Goal: Task Accomplishment & Management: Complete application form

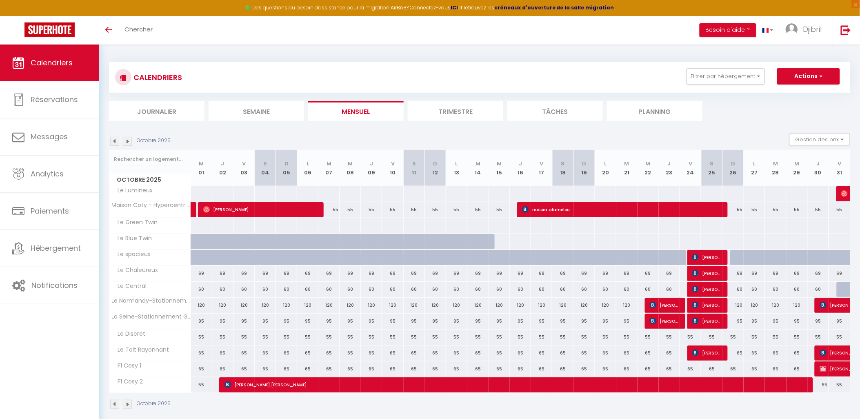
click at [116, 405] on img at bounding box center [114, 404] width 9 height 9
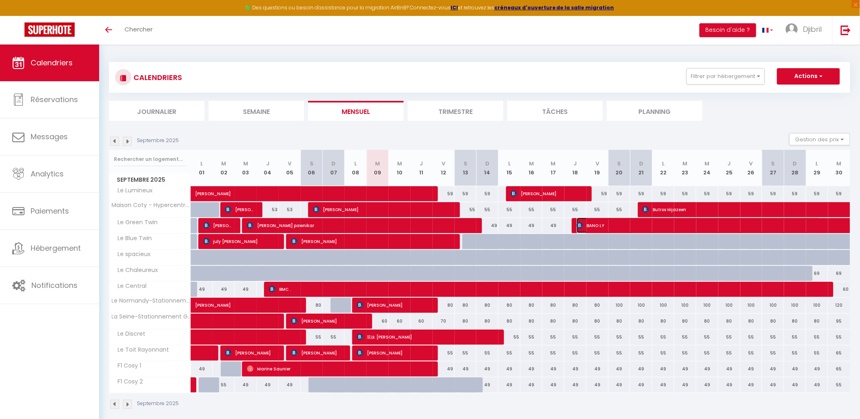
click at [584, 222] on span "BANO LY" at bounding box center [699, 226] width 244 height 16
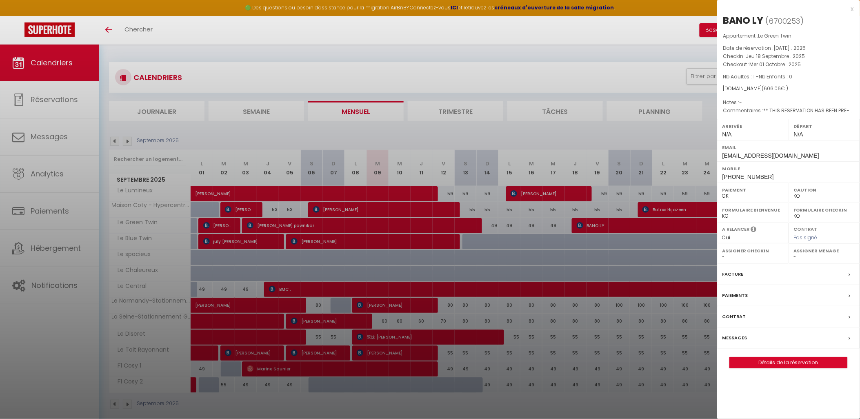
click at [569, 349] on div at bounding box center [430, 209] width 860 height 419
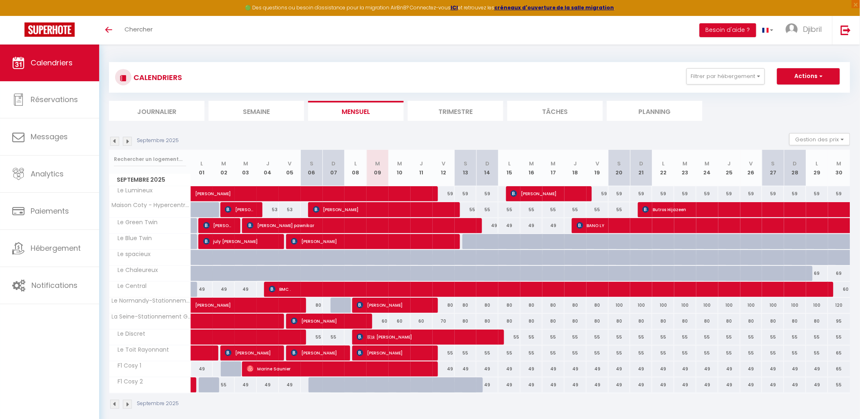
click at [128, 406] on img at bounding box center [127, 404] width 9 height 9
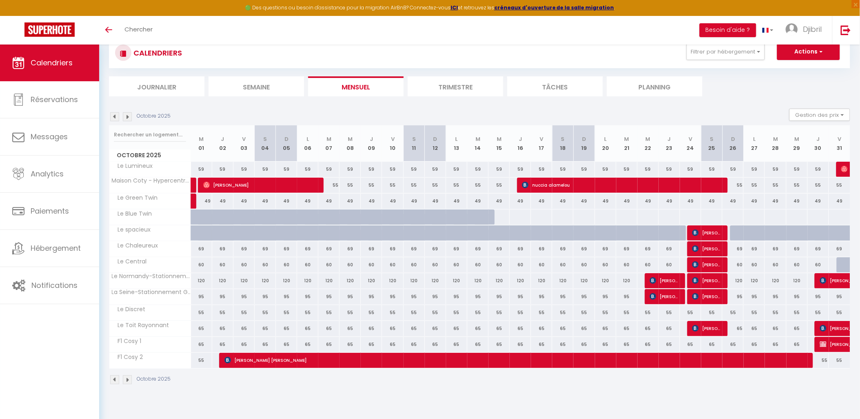
scroll to position [44, 0]
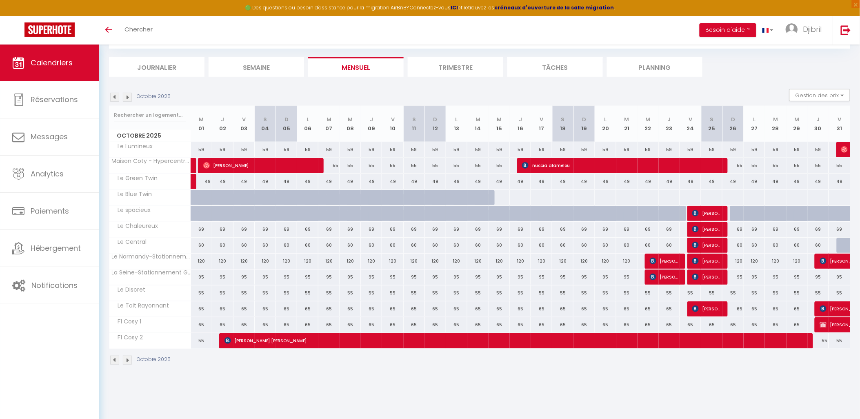
click at [504, 197] on div at bounding box center [499, 197] width 22 height 15
type input "Mer 15 Octobre 2025"
type input "Jeu 16 Octobre 2025"
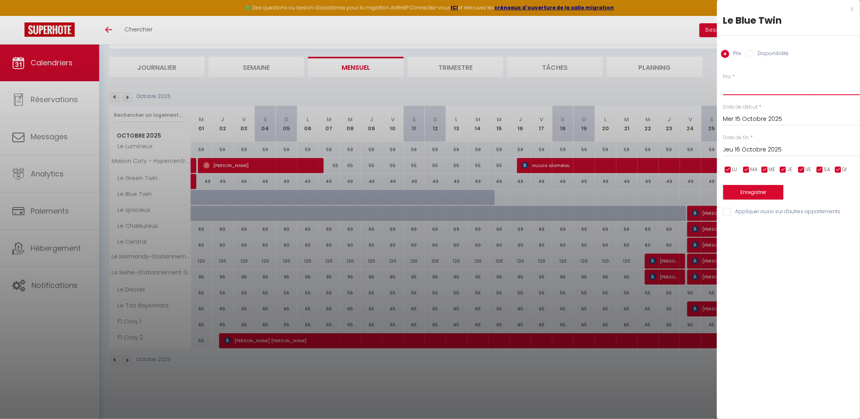
click at [762, 84] on input "Prix" at bounding box center [791, 87] width 137 height 15
click at [761, 88] on input "Prix" at bounding box center [791, 87] width 137 height 15
click at [442, 285] on div at bounding box center [430, 209] width 860 height 419
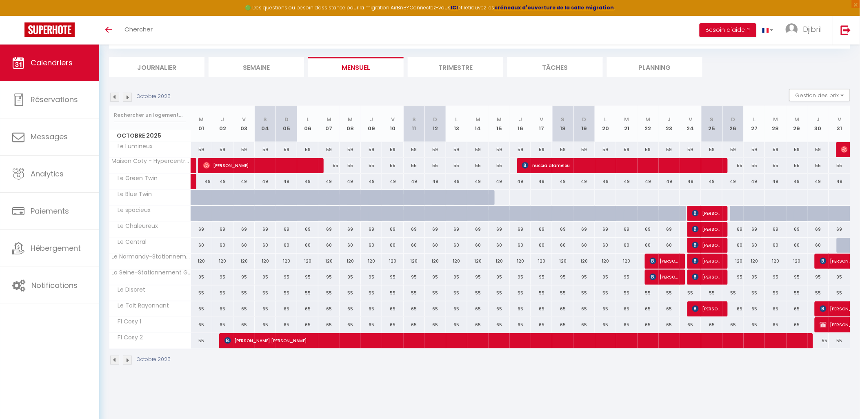
click at [113, 361] on img at bounding box center [114, 359] width 9 height 9
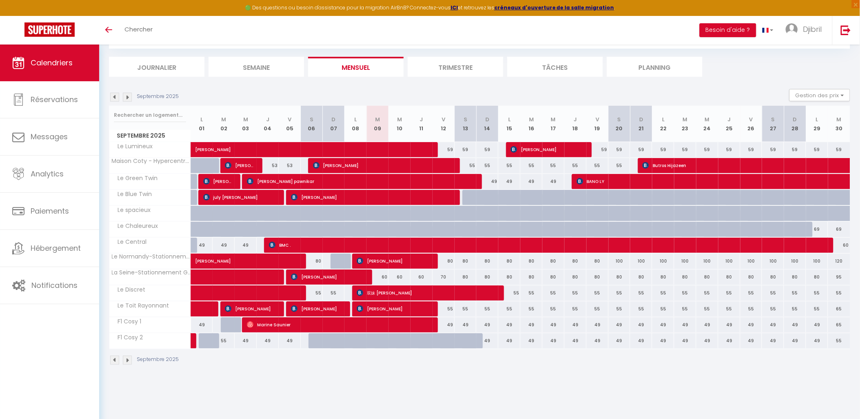
click at [129, 359] on img at bounding box center [127, 359] width 9 height 9
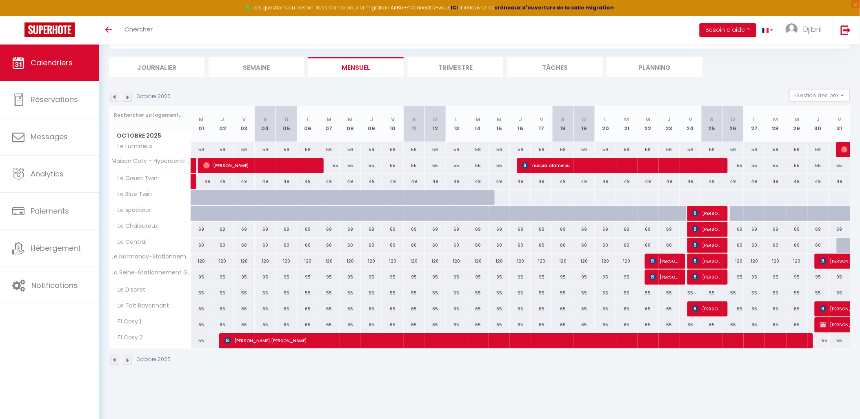
click at [503, 195] on div at bounding box center [499, 197] width 22 height 15
type input "Mer 15 Octobre 2025"
type input "Jeu 16 Octobre 2025"
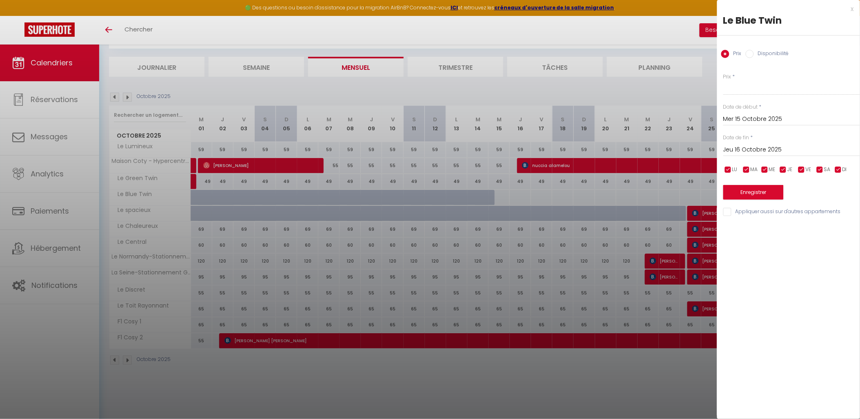
click at [520, 198] on div at bounding box center [430, 209] width 860 height 419
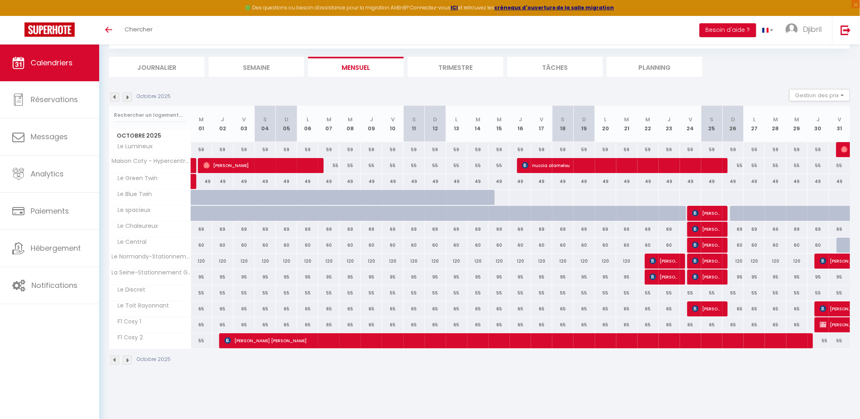
click at [520, 198] on div at bounding box center [520, 197] width 22 height 15
type input "Jeu 16 Octobre 2025"
type input "Ven 17 Octobre 2025"
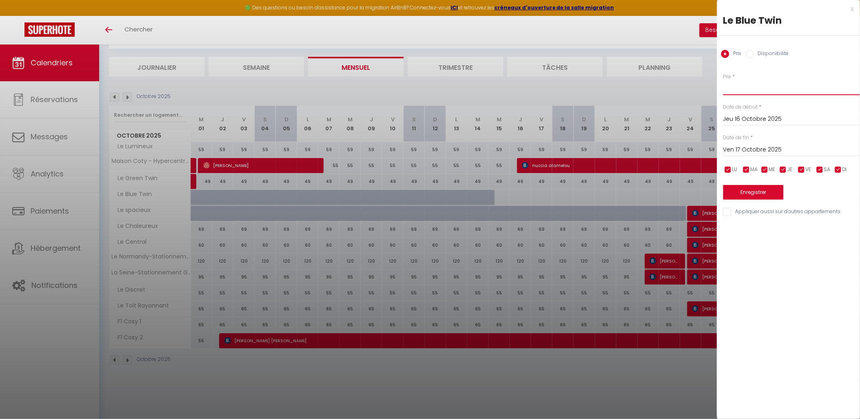
click at [736, 91] on input "Prix" at bounding box center [791, 87] width 137 height 15
type input "50"
click at [753, 59] on div "Prix Disponibilité" at bounding box center [788, 49] width 143 height 27
click at [754, 54] on label "Disponibilité" at bounding box center [771, 54] width 35 height 9
click at [754, 54] on input "Disponibilité" at bounding box center [750, 54] width 8 height 8
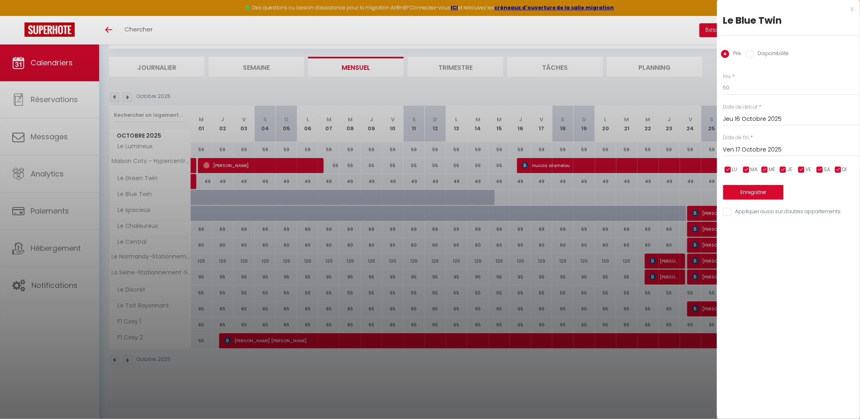
radio input "true"
radio input "false"
click at [785, 144] on div "Ven 17 Octobre 2025 < Oct 2025 > Dim Lun Mar Mer Jeu Ven Sam 1 2 3 4 5 6 7 8 9 …" at bounding box center [791, 149] width 137 height 15
click at [785, 146] on input "Ven 17 Octobre 2025" at bounding box center [791, 150] width 137 height 11
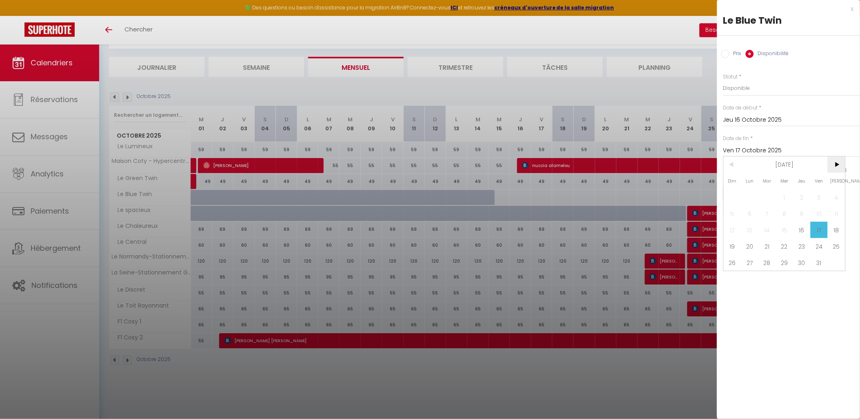
click at [830, 166] on span ">" at bounding box center [837, 164] width 18 height 16
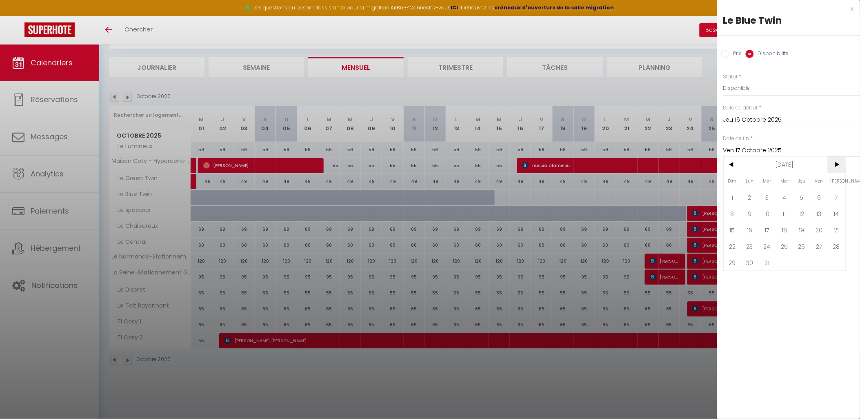
click at [830, 166] on span ">" at bounding box center [837, 164] width 18 height 16
click at [721, 282] on div "x Le Blue Twin Prix Disponibilité Prix * 50 Statut * Disponible Indisponible Da…" at bounding box center [788, 209] width 143 height 419
click at [773, 145] on input "Ven 17 Octobre 2025" at bounding box center [791, 150] width 137 height 11
click at [830, 164] on span ">" at bounding box center [837, 164] width 18 height 16
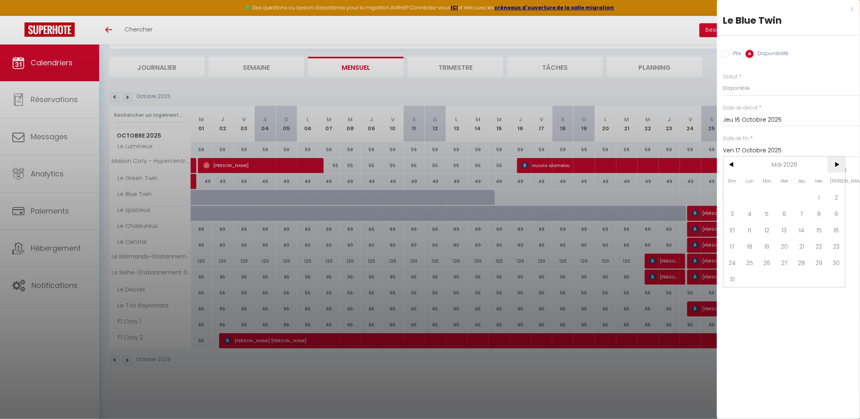
click at [830, 164] on span ">" at bounding box center [837, 164] width 18 height 16
click at [784, 258] on span "30" at bounding box center [785, 262] width 18 height 16
type input "Mer 30 Septembre 2026"
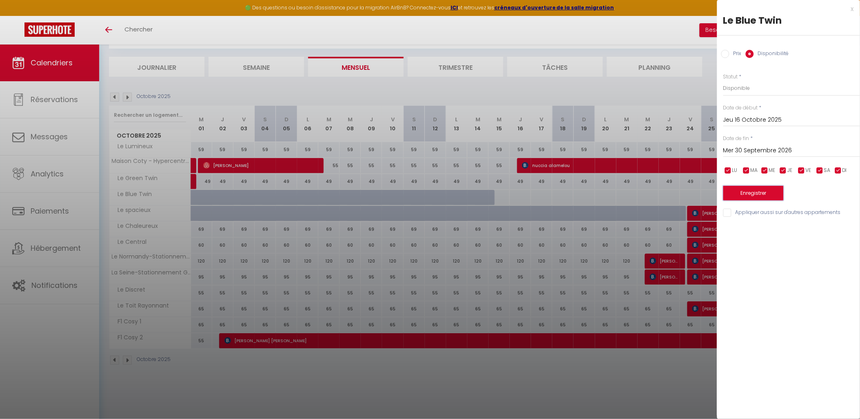
click at [761, 200] on button "Enregistrer" at bounding box center [753, 193] width 60 height 15
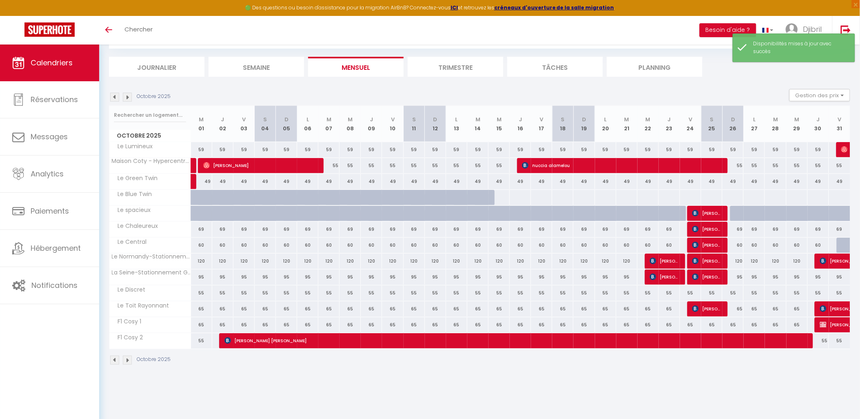
drag, startPoint x: 409, startPoint y: 267, endPoint x: 354, endPoint y: 223, distance: 69.9
click at [409, 267] on div "120" at bounding box center [414, 260] width 21 height 15
select select "1"
type input "Sam 11 Octobre 2025"
type input "Dim 12 Octobre 2025"
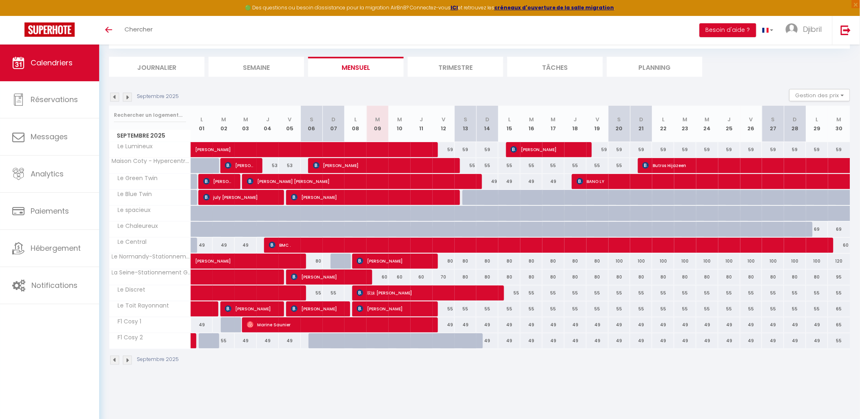
scroll to position [44, 0]
click at [132, 360] on div "Septembre 2025" at bounding box center [145, 359] width 72 height 9
click at [125, 361] on img at bounding box center [127, 359] width 9 height 9
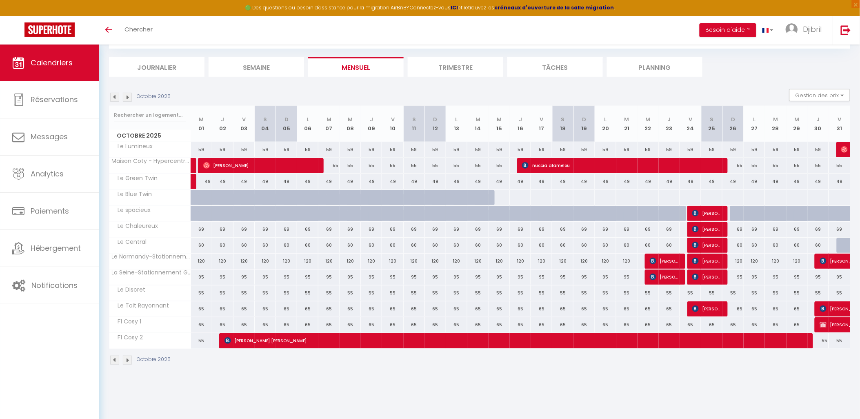
scroll to position [0, 0]
click at [513, 193] on div at bounding box center [520, 197] width 22 height 15
type input "Jeu 16 Octobre 2025"
type input "Ven 17 Octobre 2025"
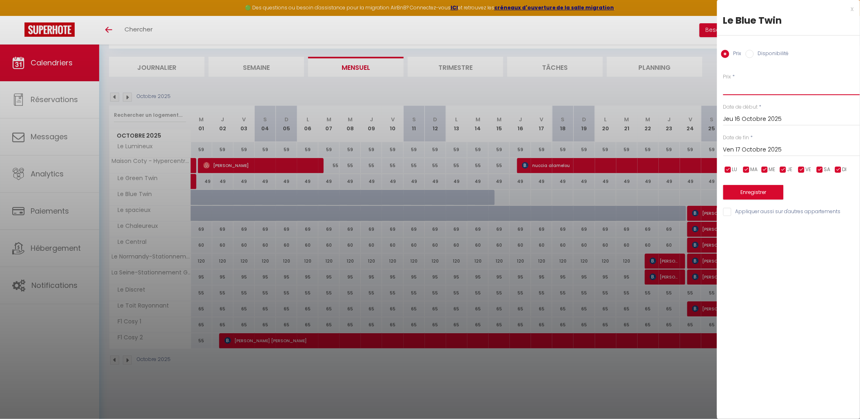
click at [729, 84] on input "Prix" at bounding box center [791, 87] width 137 height 15
type input "50"
click at [763, 153] on input "Ven 17 Octobre 2025" at bounding box center [791, 149] width 137 height 11
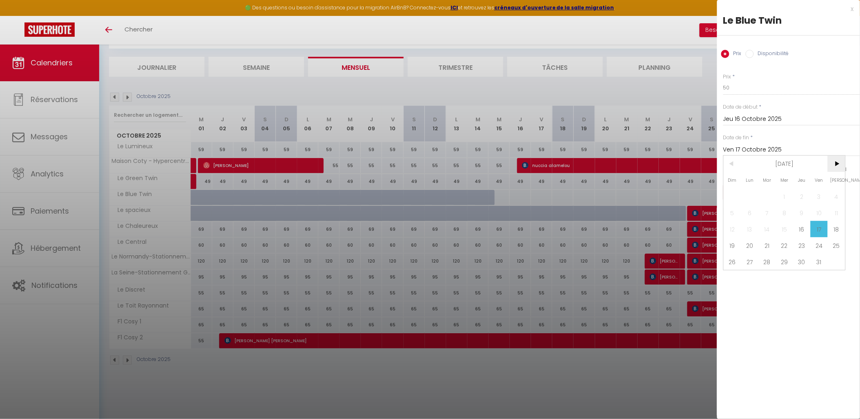
click at [836, 158] on span ">" at bounding box center [837, 163] width 18 height 16
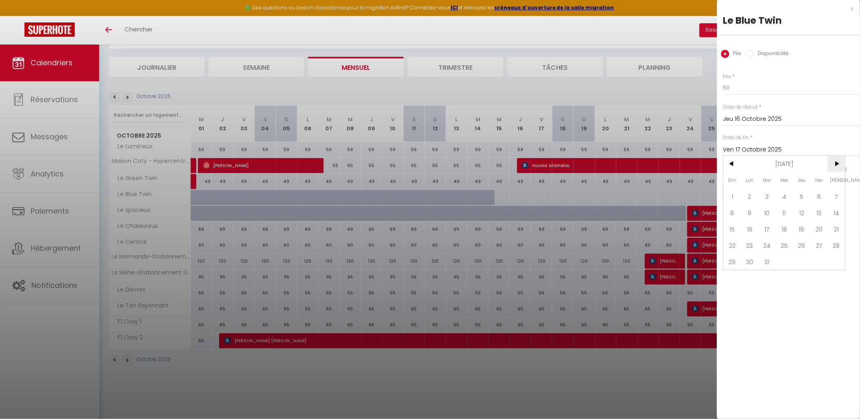
click at [836, 158] on span ">" at bounding box center [837, 163] width 18 height 16
click at [768, 259] on span "30" at bounding box center [767, 261] width 18 height 16
type input "[DATE] Juin 2026"
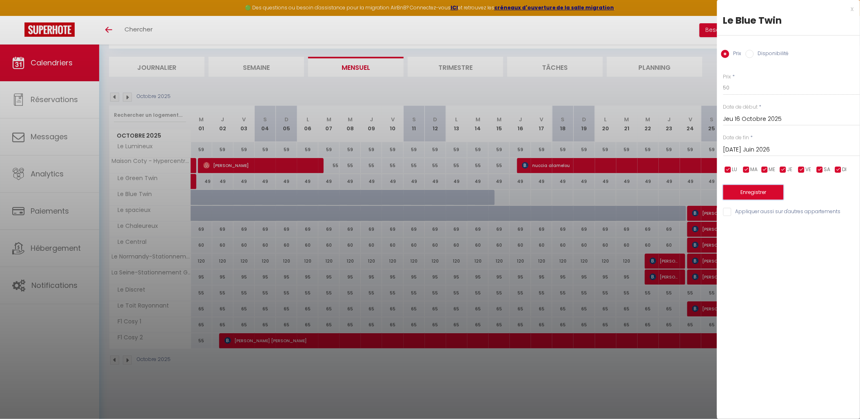
click at [764, 195] on button "Enregistrer" at bounding box center [753, 192] width 60 height 15
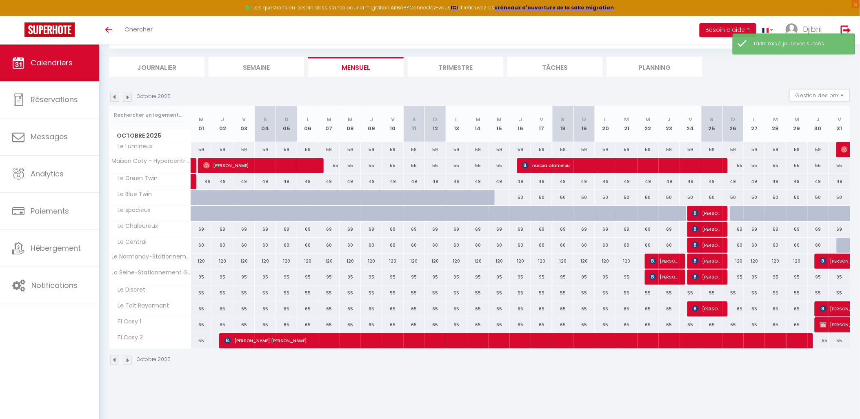
click at [128, 362] on img at bounding box center [127, 359] width 9 height 9
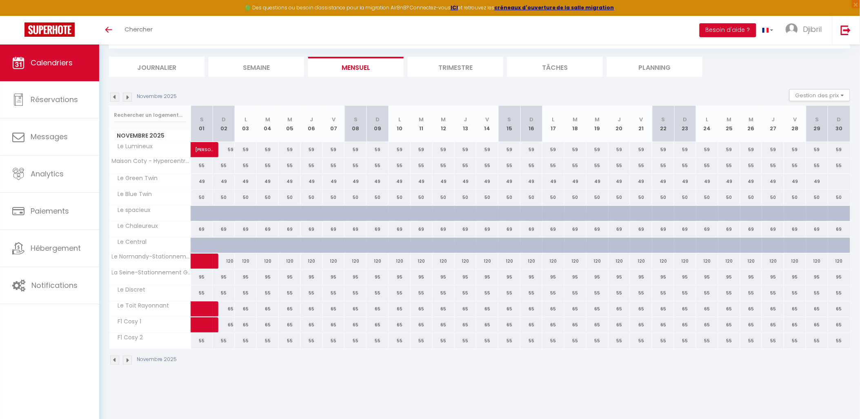
click at [444, 371] on div "Novembre 2025" at bounding box center [479, 361] width 741 height 24
click at [121, 362] on div "Novembre 2025" at bounding box center [144, 359] width 70 height 9
click at [111, 360] on img at bounding box center [114, 359] width 9 height 9
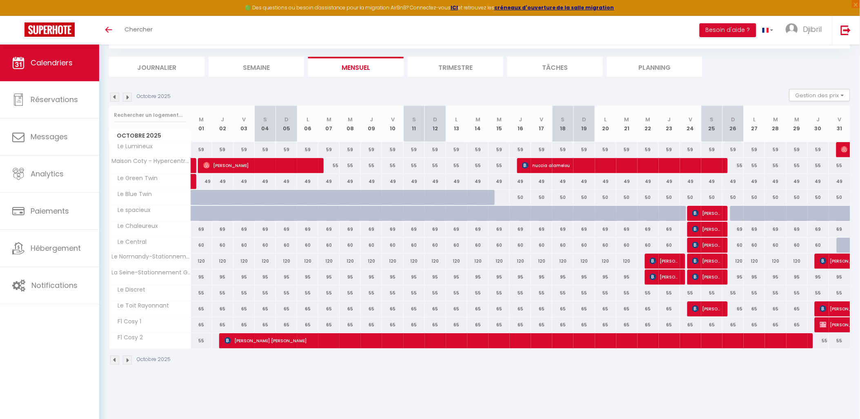
click at [276, 380] on div "CALENDRIERS Filtrer par hébergement demidoff Le Lumineux SCI [PERSON_NAME] Twin…" at bounding box center [479, 191] width 761 height 382
click at [118, 358] on img at bounding box center [114, 359] width 9 height 9
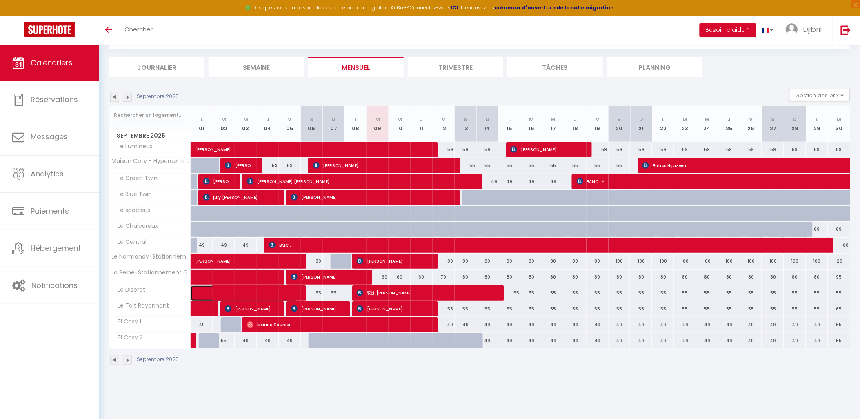
click at [207, 290] on span at bounding box center [250, 293] width 94 height 16
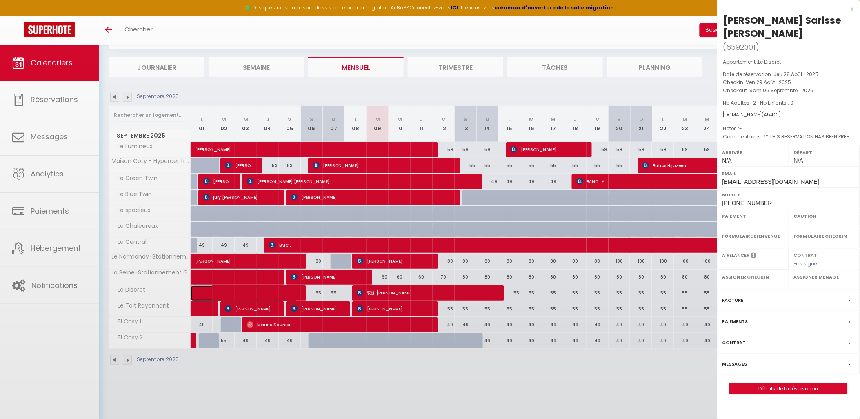
select select "OK"
select select "KO"
select select "0"
select select "1"
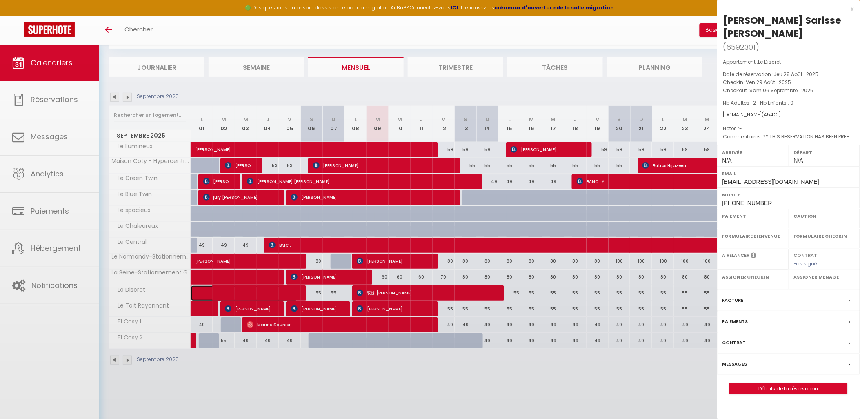
select select
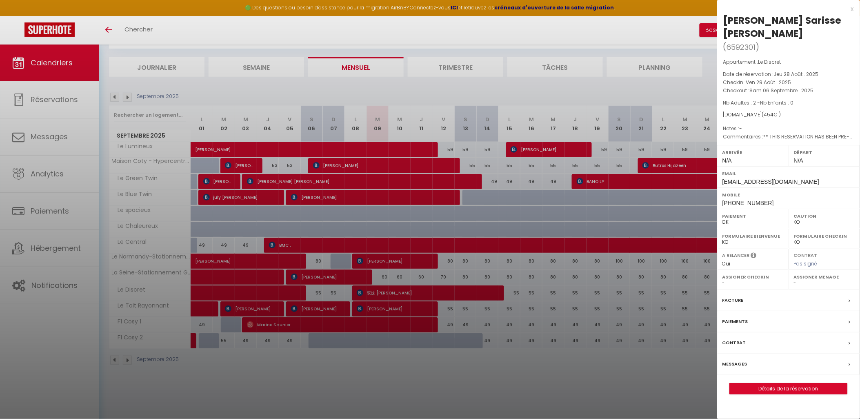
click at [211, 347] on div at bounding box center [430, 209] width 860 height 419
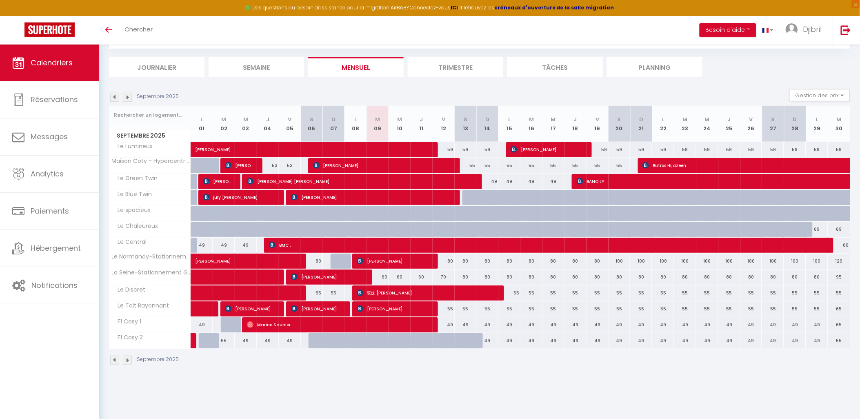
click at [117, 361] on img at bounding box center [114, 359] width 9 height 9
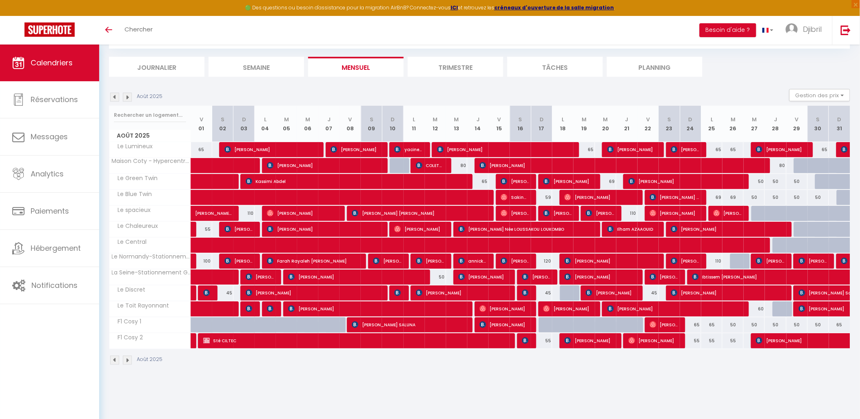
click at [128, 361] on img at bounding box center [127, 359] width 9 height 9
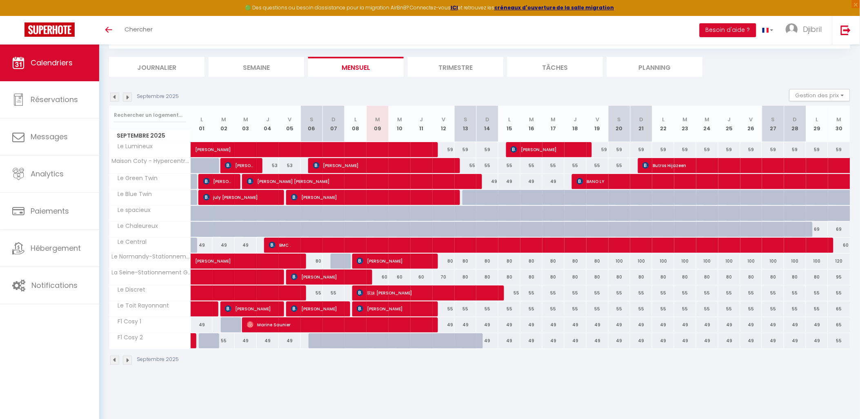
click at [471, 197] on div at bounding box center [473, 198] width 22 height 16
type input "49"
type input "[PERSON_NAME] 13 Septembre 2025"
type input "Dim 14 Septembre 2025"
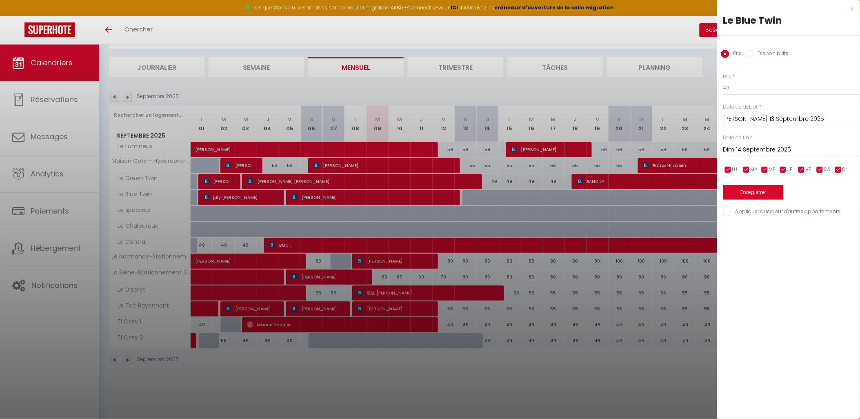
click at [631, 89] on div at bounding box center [430, 209] width 860 height 419
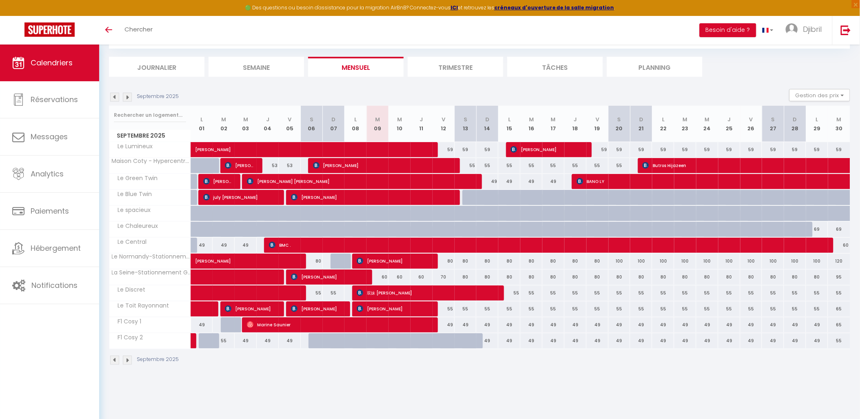
click at [126, 363] on img at bounding box center [127, 359] width 9 height 9
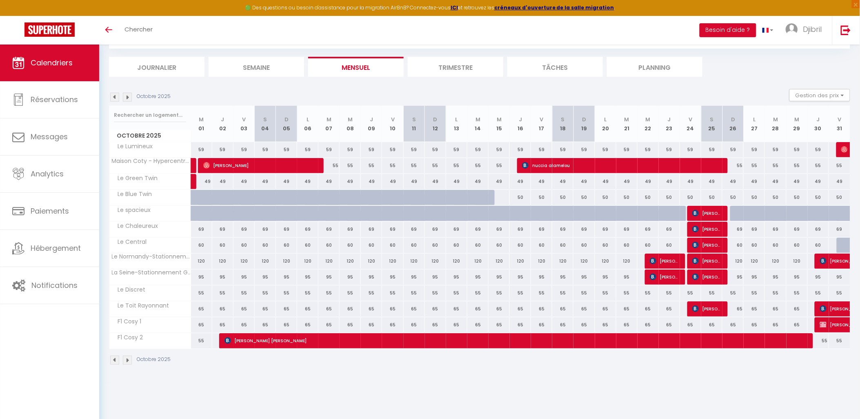
click at [118, 361] on img at bounding box center [114, 359] width 9 height 9
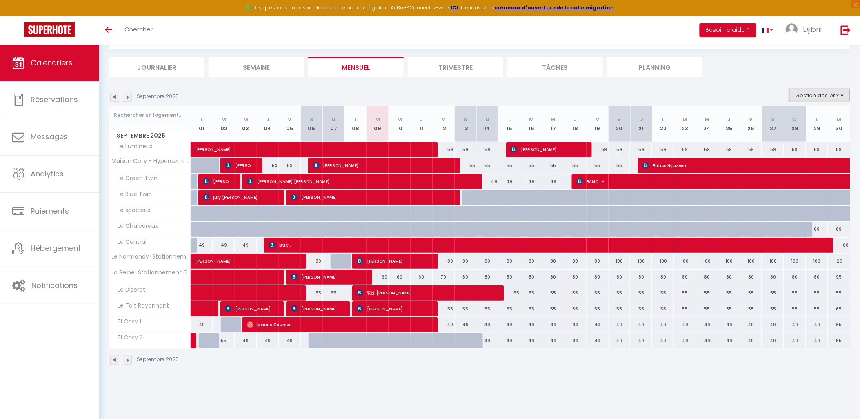
click at [815, 99] on button "Gestion des prix" at bounding box center [819, 95] width 61 height 12
click at [776, 90] on div "Septembre 2025 Gestion des prix Nb Nuits minimum Règles Disponibilité" at bounding box center [479, 97] width 741 height 17
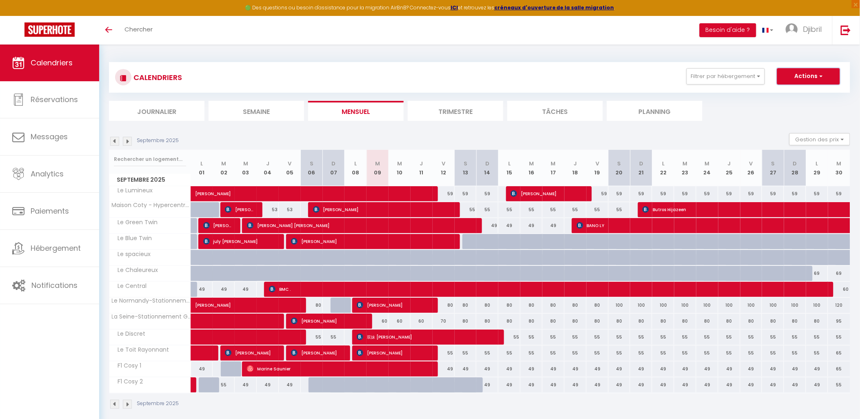
click at [802, 78] on button "Actions" at bounding box center [808, 76] width 63 height 16
click at [793, 98] on link "Nouvelle réservation" at bounding box center [799, 95] width 71 height 12
select select
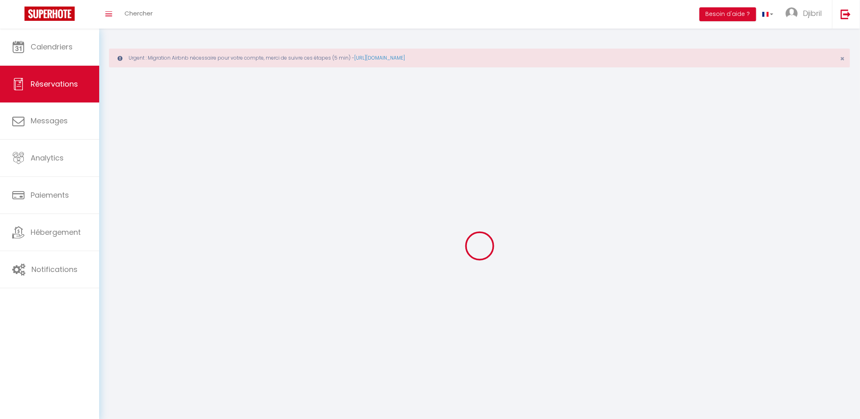
select select
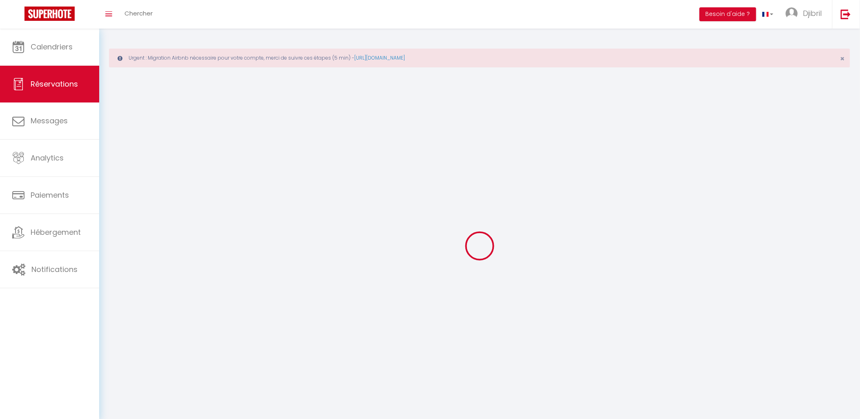
select select
checkbox input "false"
select select
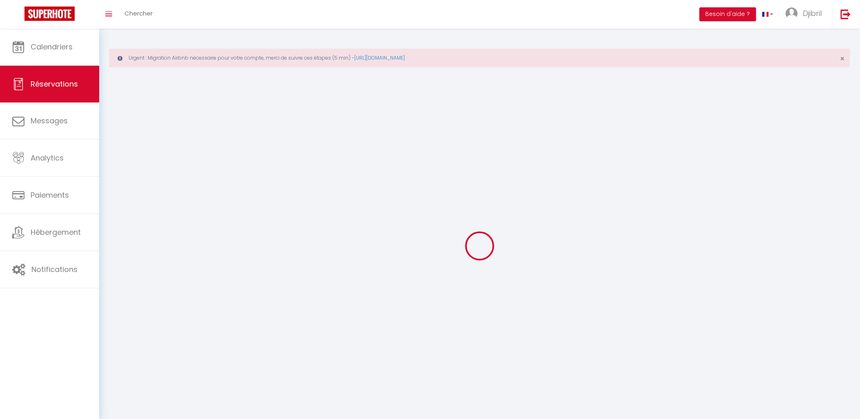
select select
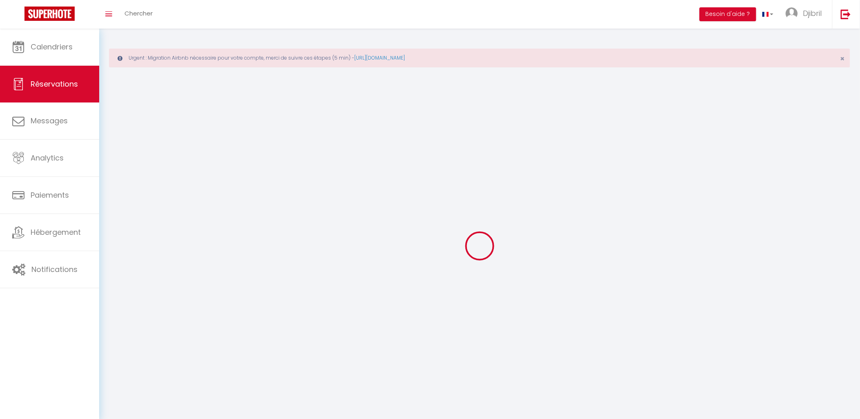
select select
checkbox input "false"
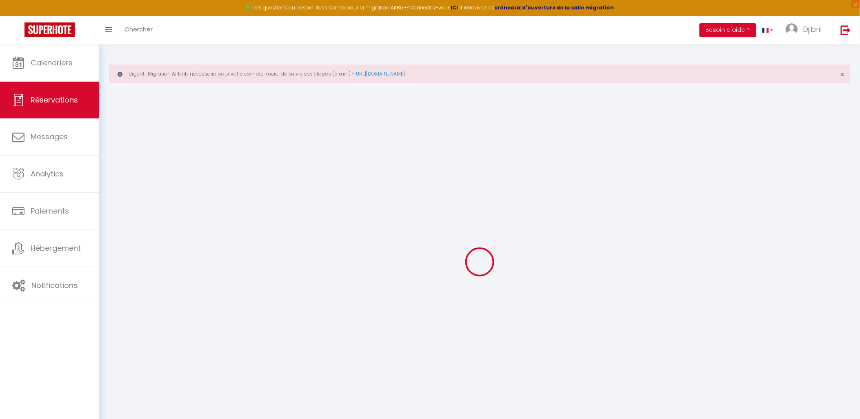
select select
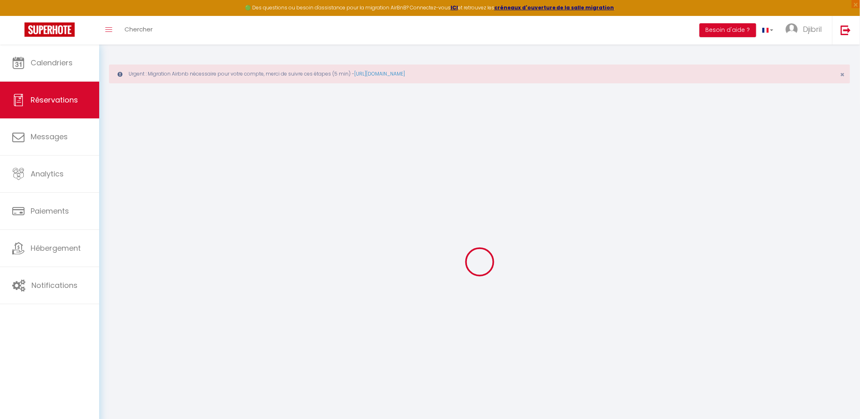
select select
checkbox input "false"
select select
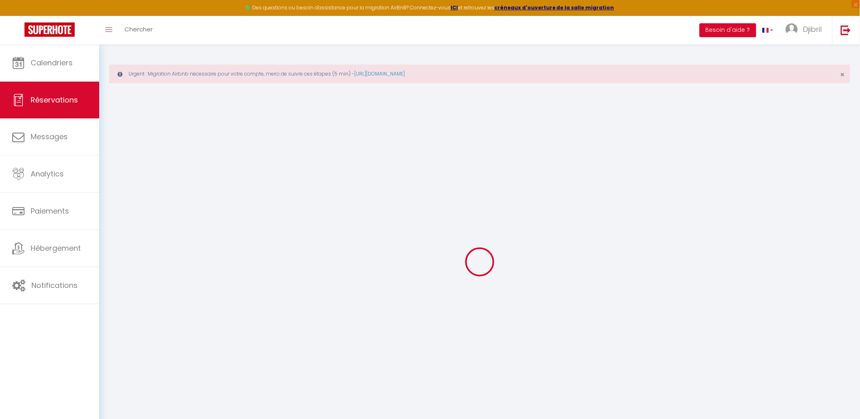
select select
checkbox input "false"
select select
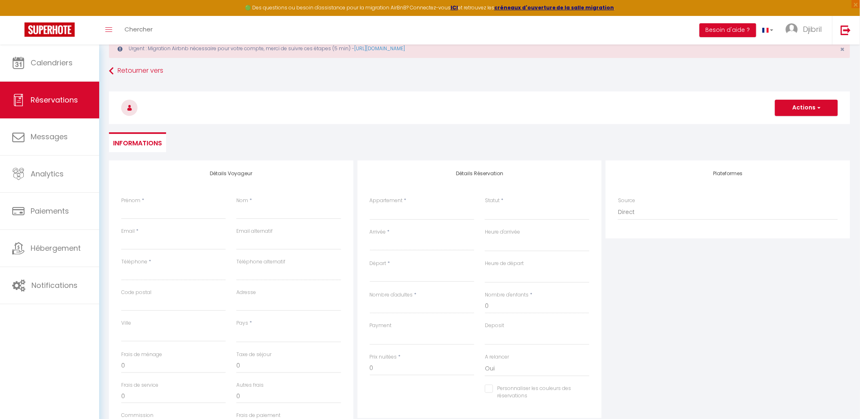
scroll to position [45, 0]
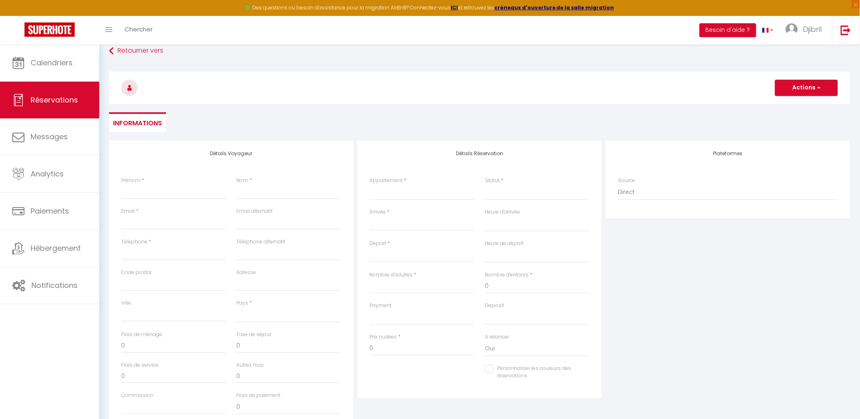
click at [406, 221] on input "Arrivée" at bounding box center [422, 224] width 104 height 11
click at [477, 286] on span "13" at bounding box center [483, 287] width 18 height 16
select select
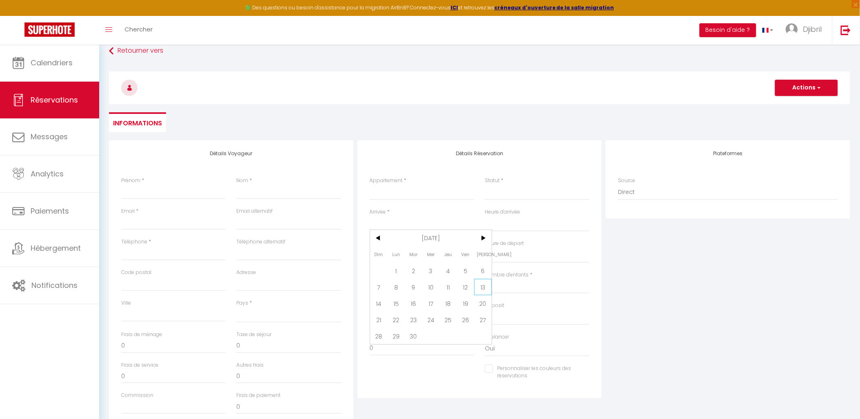
type input "[PERSON_NAME] 13 Septembre 2025"
select select
type input "Dim 14 Septembre 2025"
select select
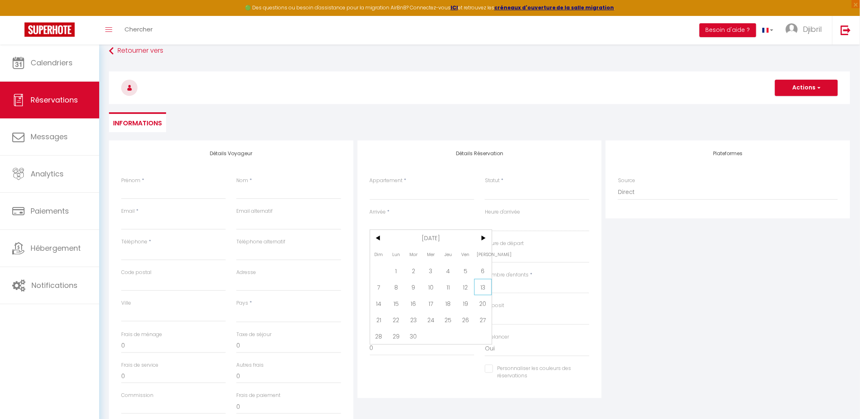
select select
checkbox input "false"
click at [444, 258] on input "Dim 14 Septembre 2025" at bounding box center [422, 255] width 104 height 11
click at [484, 273] on span ">" at bounding box center [483, 269] width 18 height 16
click at [437, 331] on span "15" at bounding box center [431, 334] width 18 height 16
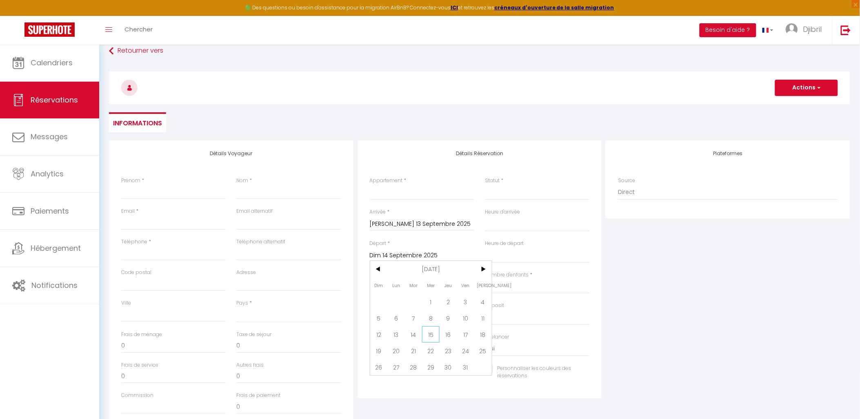
select select
type input "Mer 15 Octobre 2025"
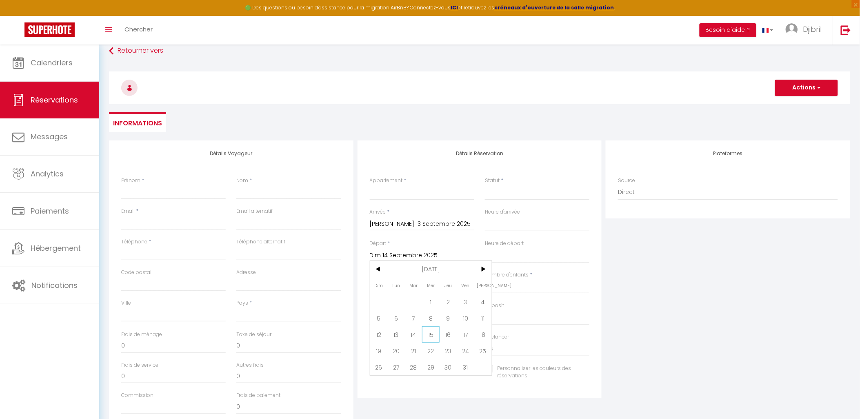
select select
checkbox input "false"
click at [402, 191] on select "Maison Coty - Hypercentre/Plage Le Green Twin Le Blue Twin Le Lumineux Le Chale…" at bounding box center [422, 192] width 104 height 16
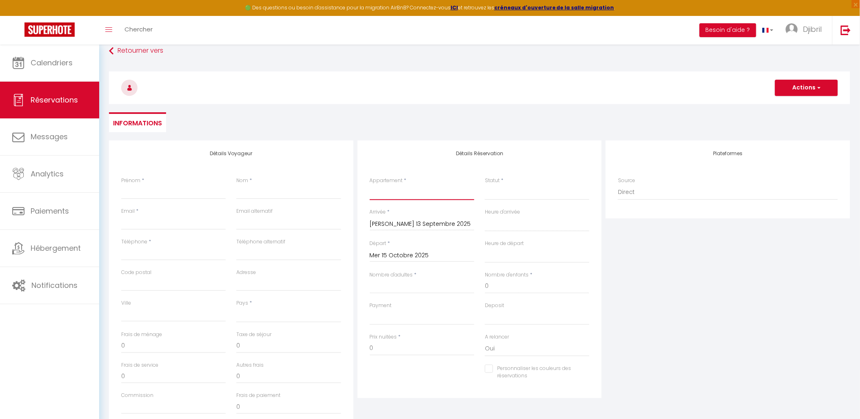
select select "26436"
click at [370, 184] on select "Maison Coty - Hypercentre/Plage Le Green Twin Le Blue Twin Le Lumineux Le Chale…" at bounding box center [422, 192] width 104 height 16
select select
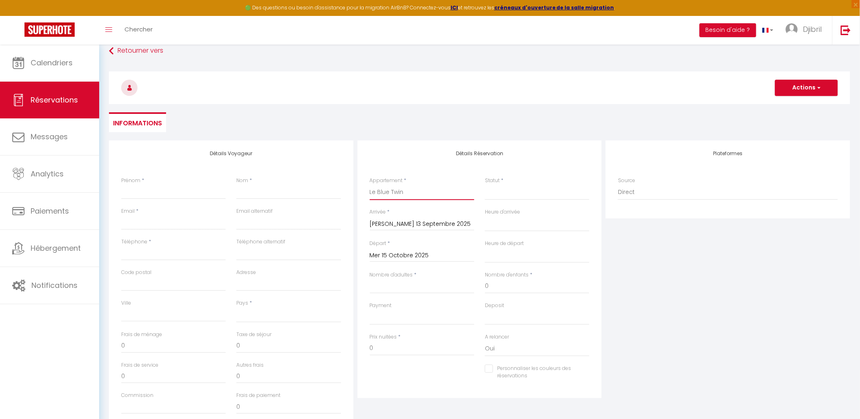
select select
checkbox input "false"
click at [400, 283] on input "Nombre d'adultes" at bounding box center [422, 286] width 104 height 15
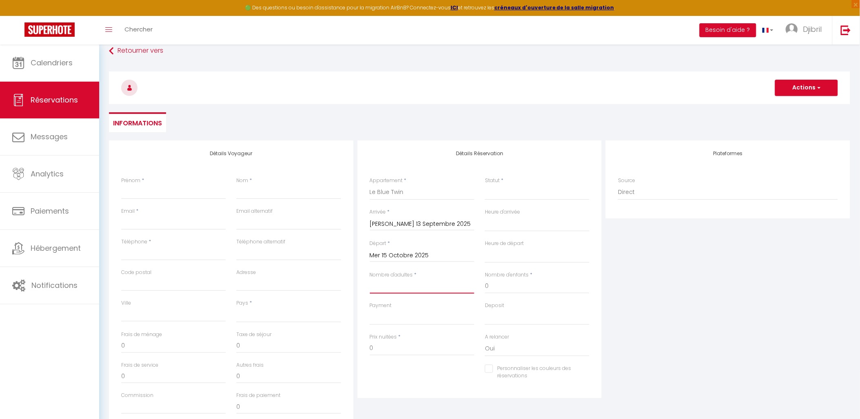
click at [399, 288] on input "Nombre d'adultes" at bounding box center [422, 286] width 104 height 15
select select
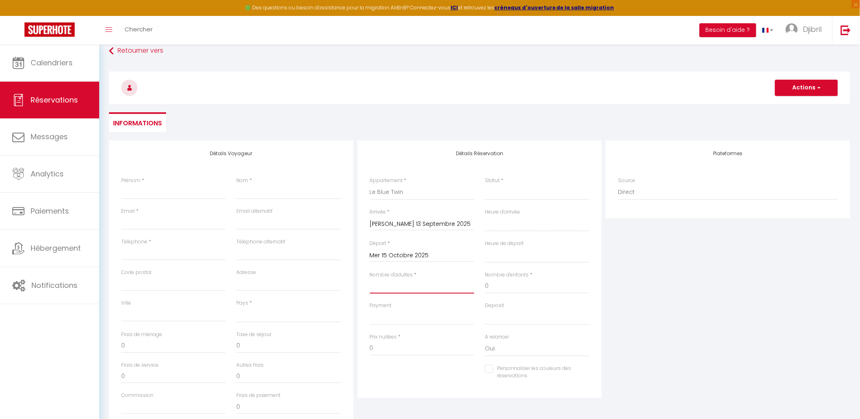
select select
checkbox input "false"
type input "2"
select select
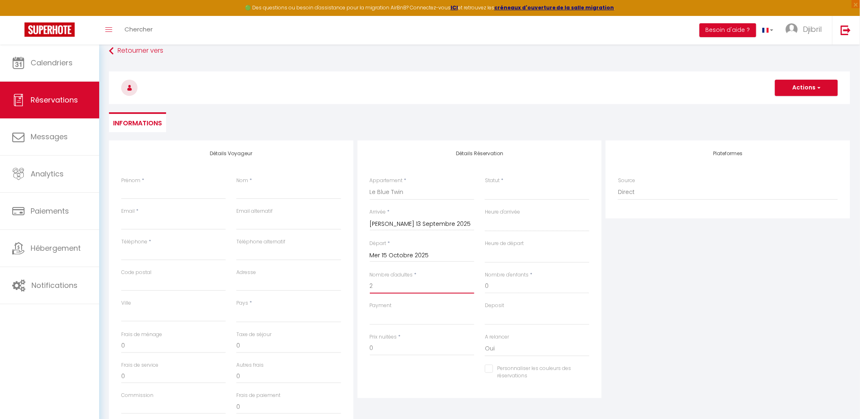
select select
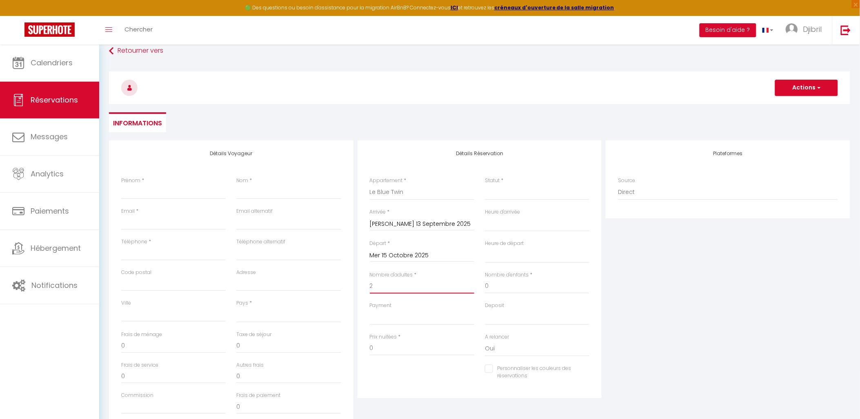
checkbox input "false"
select select
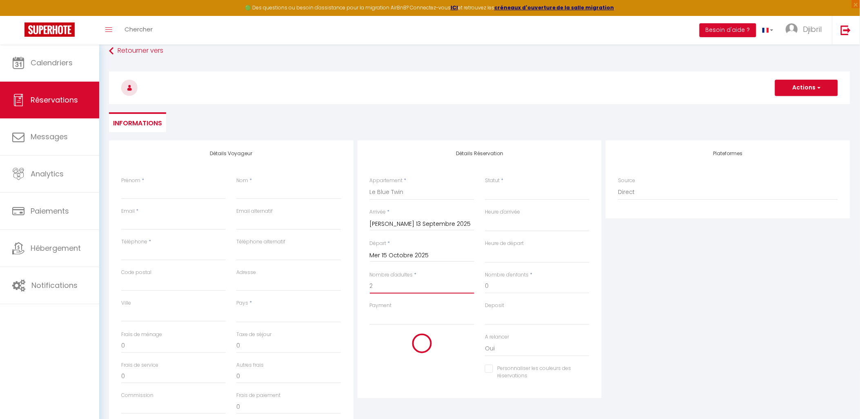
select select
checkbox input "false"
type input "2"
click at [515, 177] on div "Statut * Confirmé Non Confirmé Annulé Annulé par le voyageur No Show Request" at bounding box center [537, 188] width 104 height 23
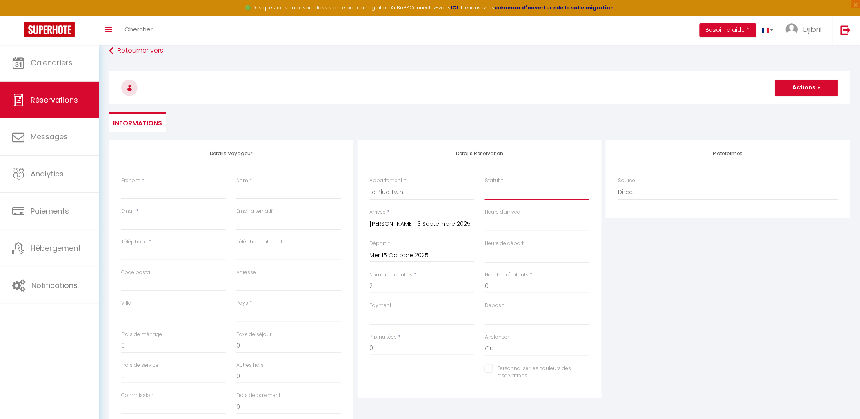
click at [515, 190] on select "Confirmé Non Confirmé [PERSON_NAME] par le voyageur No Show Request" at bounding box center [537, 192] width 104 height 16
select select "1"
click at [485, 184] on select "Confirmé Non Confirmé [PERSON_NAME] par le voyageur No Show Request" at bounding box center [537, 192] width 104 height 16
select select
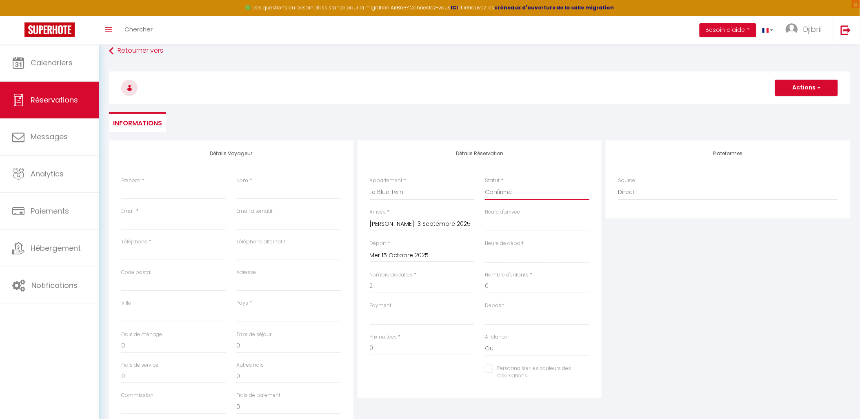
select select
checkbox input "false"
click at [405, 315] on select "OK KO" at bounding box center [422, 317] width 104 height 16
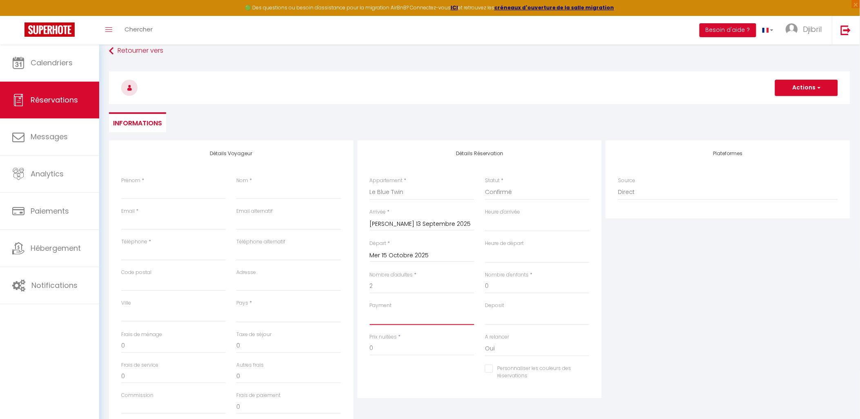
select select "10"
click at [370, 309] on select "OK KO" at bounding box center [422, 317] width 104 height 16
select select
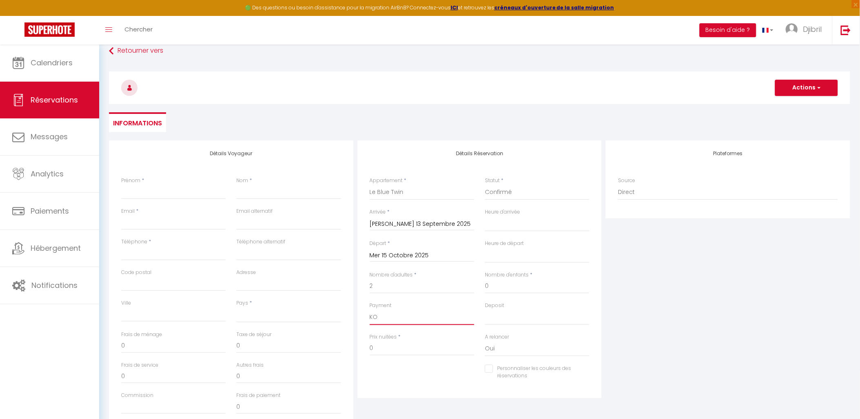
select select
checkbox input "false"
click at [397, 364] on div "Personnaliser les couleurs des réservations #D7092E" at bounding box center [479, 376] width 231 height 24
drag, startPoint x: 380, startPoint y: 351, endPoint x: 365, endPoint y: 344, distance: 17.0
click at [365, 344] on div "Prix nuitées * 0" at bounding box center [421, 348] width 115 height 31
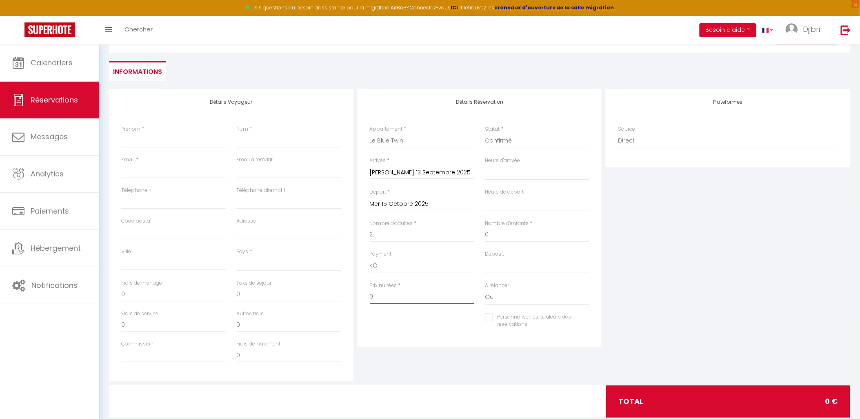
scroll to position [115, 0]
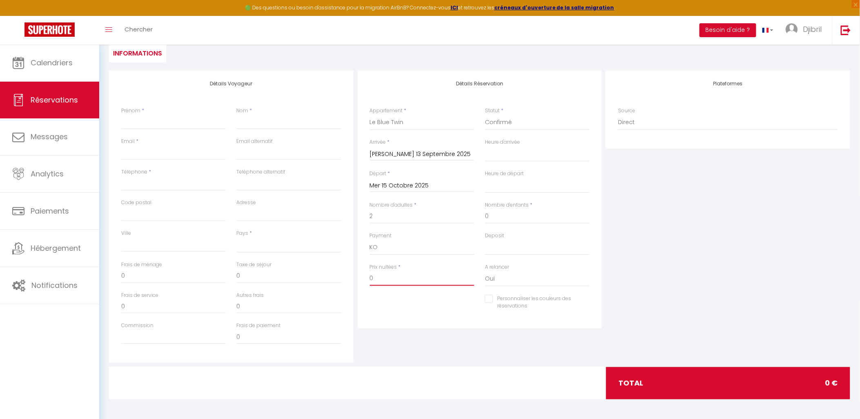
type input "1"
select select
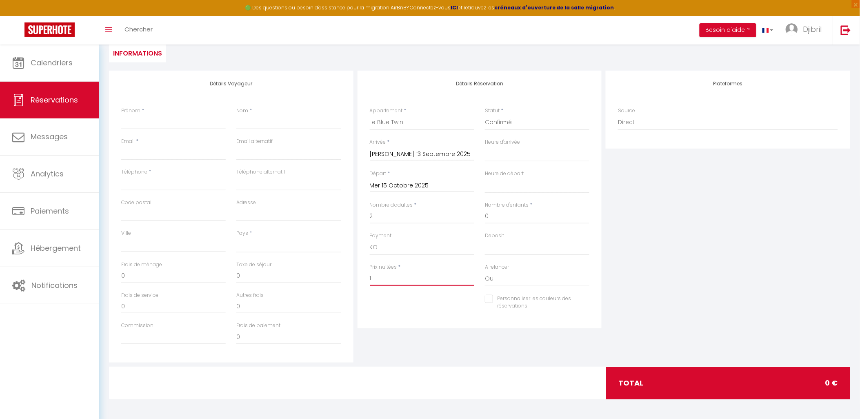
checkbox input "false"
type input "13"
select select
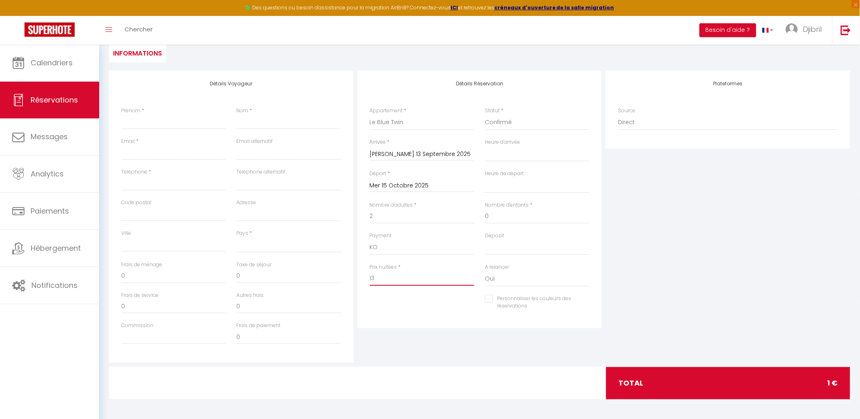
select select
checkbox input "false"
type input "130"
select select
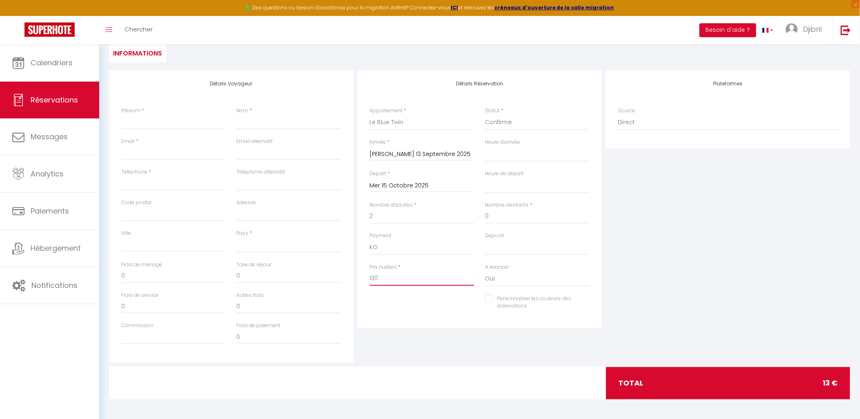
select select
checkbox input "false"
type input "1300"
select select
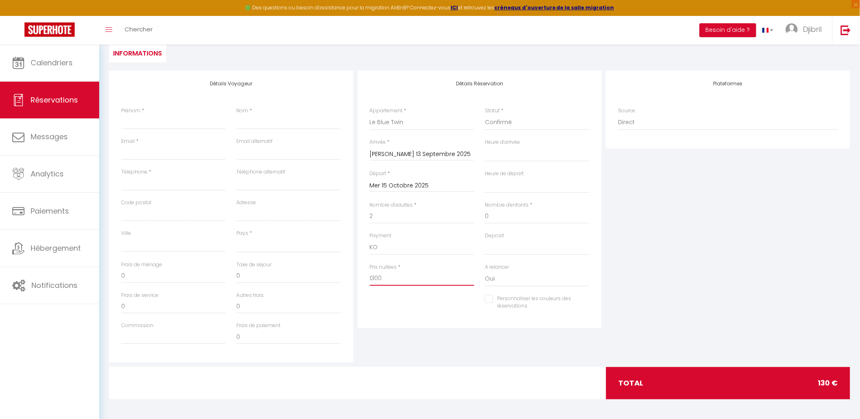
select select
checkbox input "false"
type input "1300"
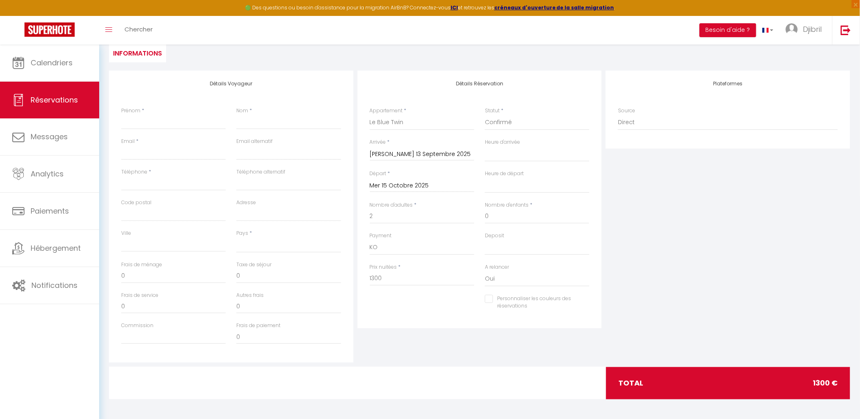
click at [364, 352] on div "Détails Réservation Appartement * Maison Coty - Hypercentre/Plage Le Green Twin…" at bounding box center [479, 217] width 249 height 292
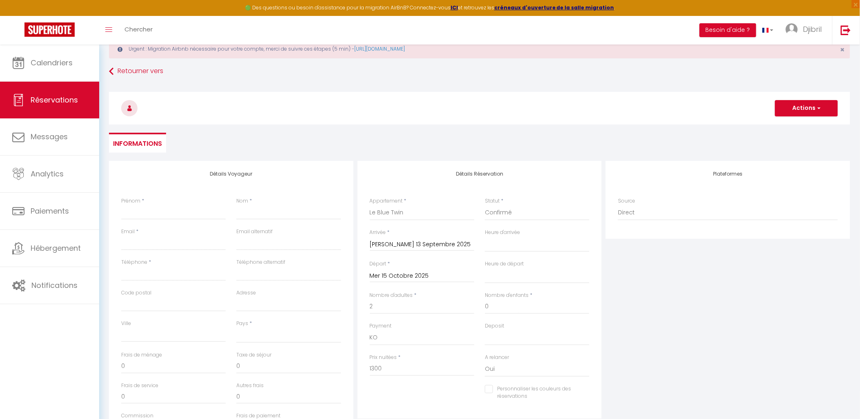
scroll to position [24, 0]
click at [172, 213] on input "Prénom" at bounding box center [173, 212] width 104 height 15
type input "G"
select select
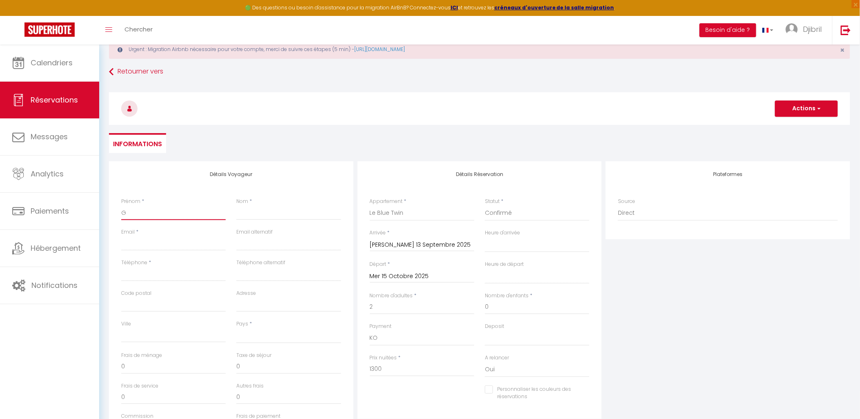
select select
checkbox input "false"
type input "Gu"
select select
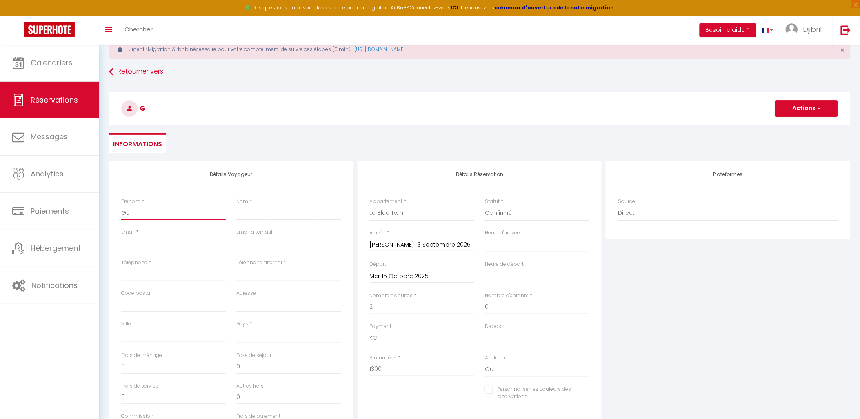
select select
checkbox input "false"
type input "Gui"
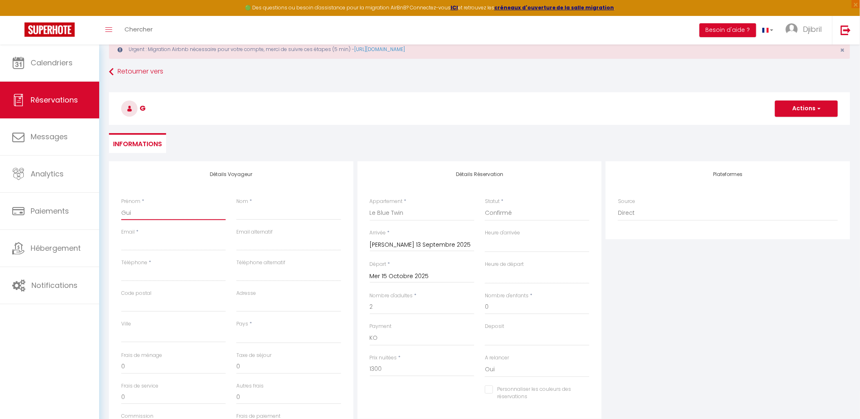
select select
checkbox input "false"
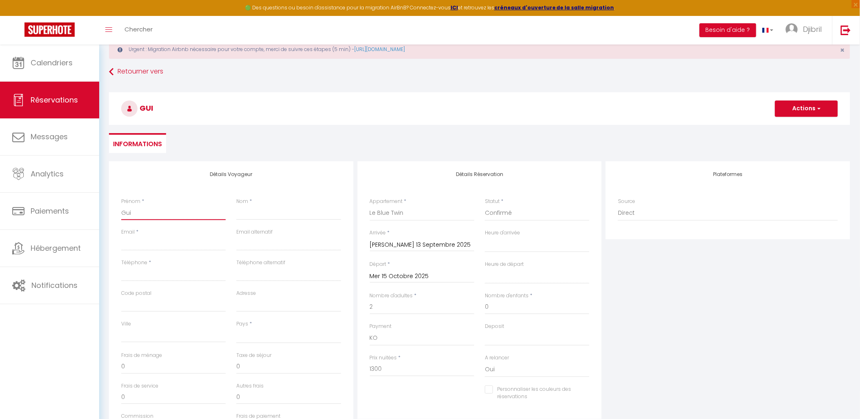
type input "Guil"
select select
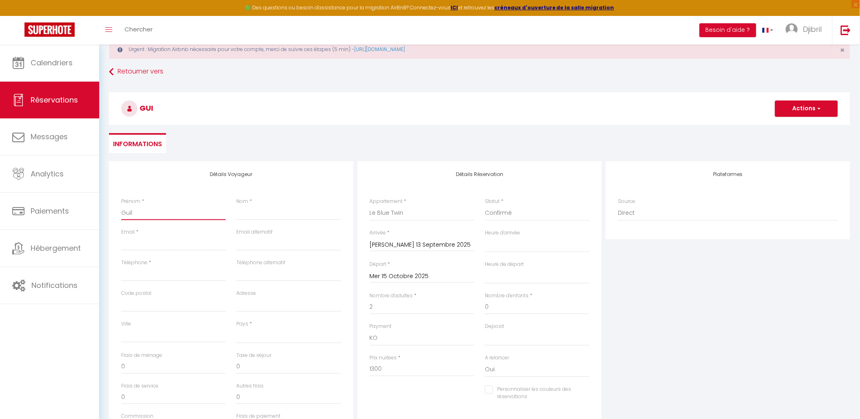
checkbox input "false"
type input "Guill"
select select
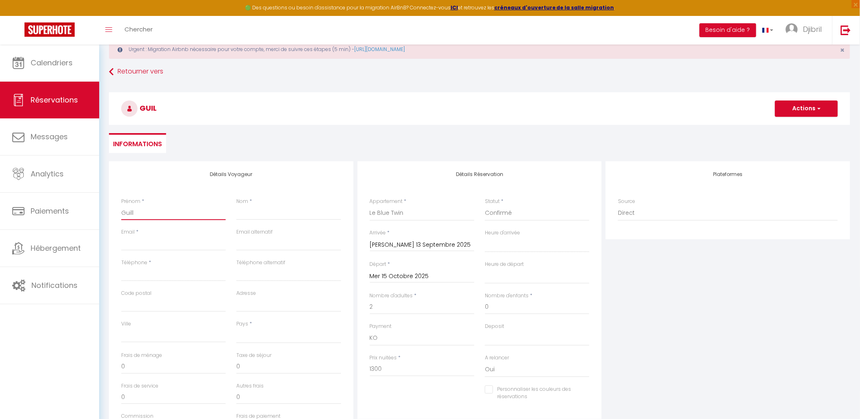
select select
checkbox input "false"
type input "Guilla"
select select
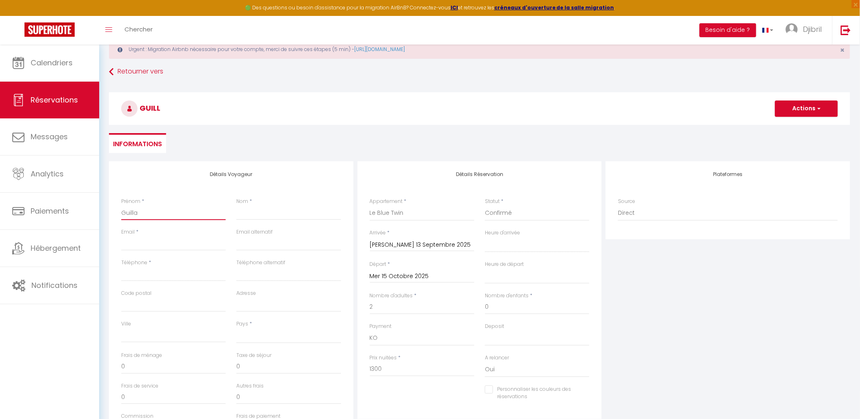
select select
checkbox input "false"
type input "Guillau"
select select
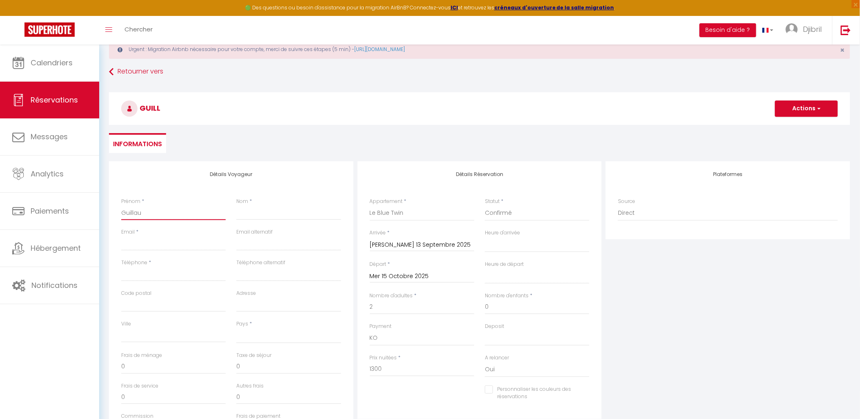
select select
checkbox input "false"
type input "Guillaum"
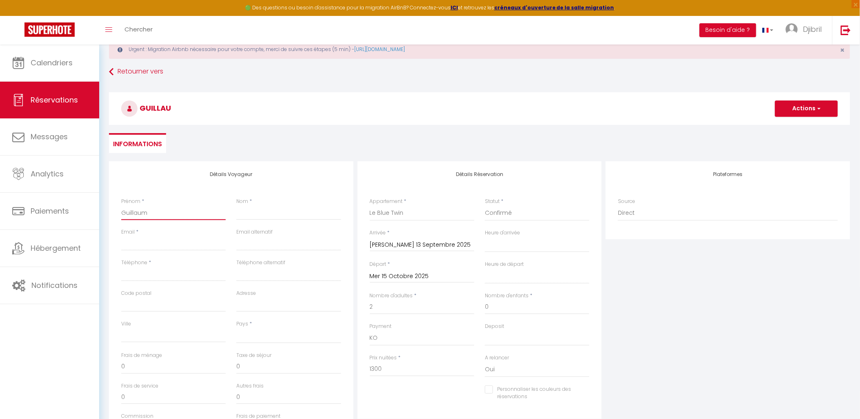
select select
checkbox input "false"
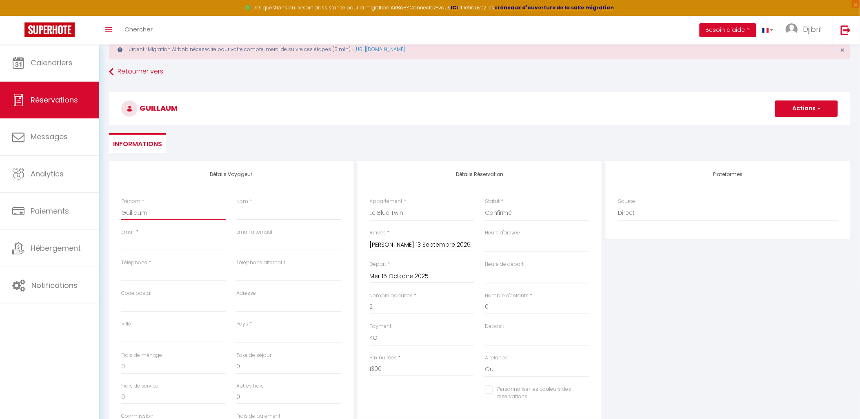
type input "[PERSON_NAME]"
select select
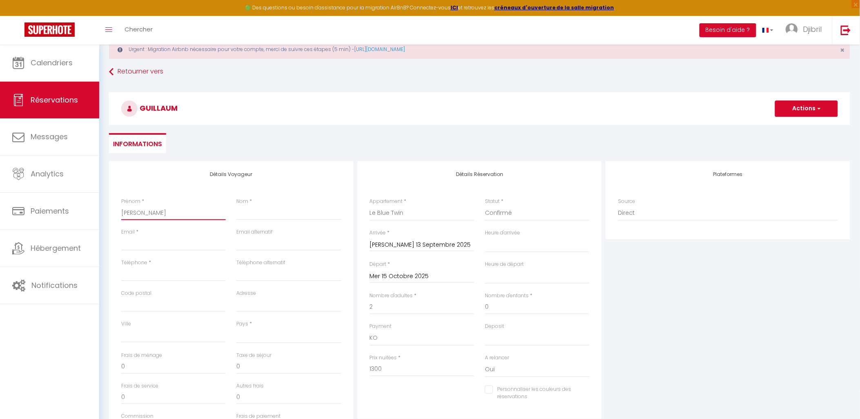
checkbox input "false"
type input "[PERSON_NAME]"
click at [281, 216] on input "Nom" at bounding box center [288, 212] width 104 height 15
type input "E"
select select
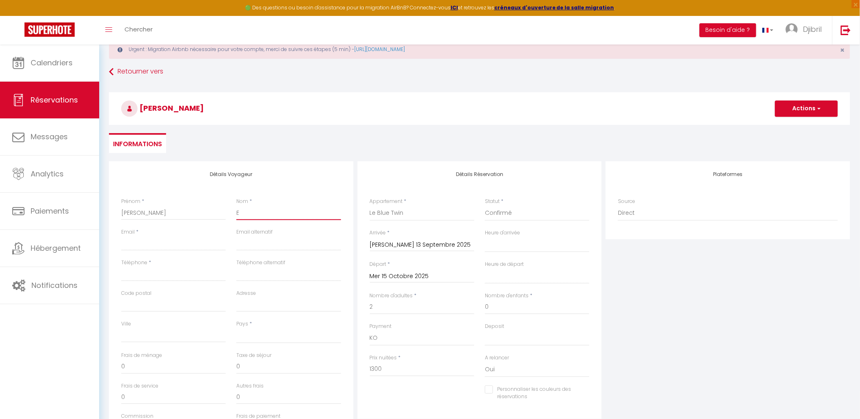
select select
checkbox input "false"
type input "Ed"
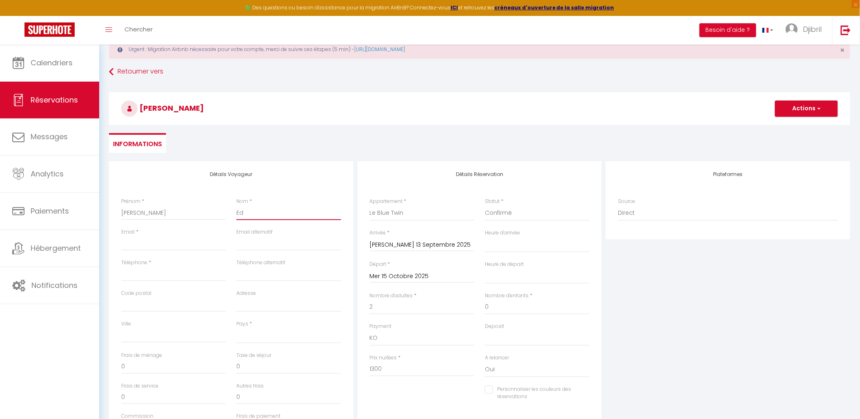
select select
click at [300, 170] on div "Détails Voyageur Prénom * [PERSON_NAME] * Edjangue Njoh Email * Email alternati…" at bounding box center [231, 307] width 244 height 292
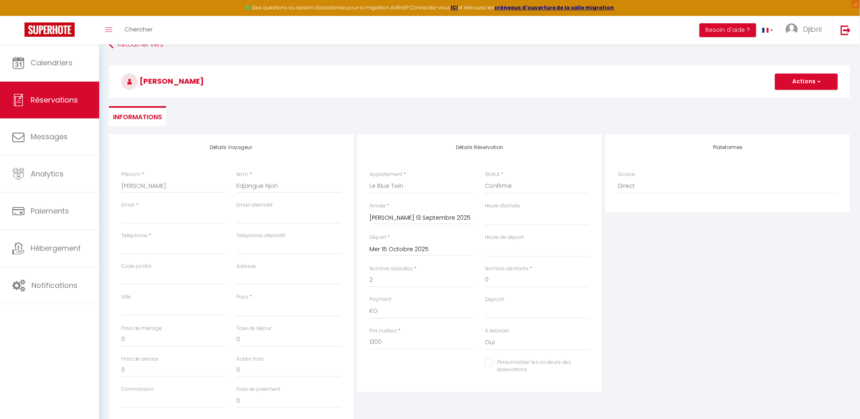
scroll to position [70, 0]
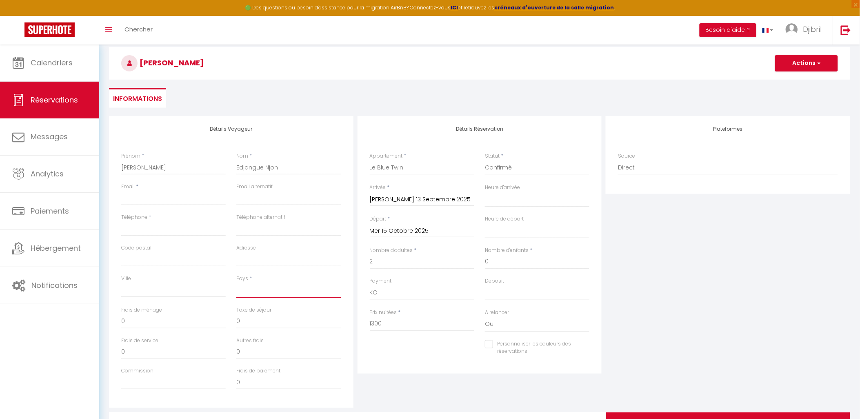
click at [269, 293] on select "[GEOGRAPHIC_DATA] [GEOGRAPHIC_DATA] [GEOGRAPHIC_DATA] [GEOGRAPHIC_DATA] [GEOGRA…" at bounding box center [288, 290] width 104 height 16
click at [210, 292] on input "Ville" at bounding box center [173, 289] width 104 height 15
click at [122, 204] on input "Email client" at bounding box center [173, 198] width 104 height 15
click at [166, 222] on input "Téléphone" at bounding box center [173, 228] width 104 height 15
click at [169, 137] on div "Détails Voyageur Prénom * [PERSON_NAME] * [PERSON_NAME] Email * [DOMAIN_NAME] E…" at bounding box center [231, 262] width 244 height 292
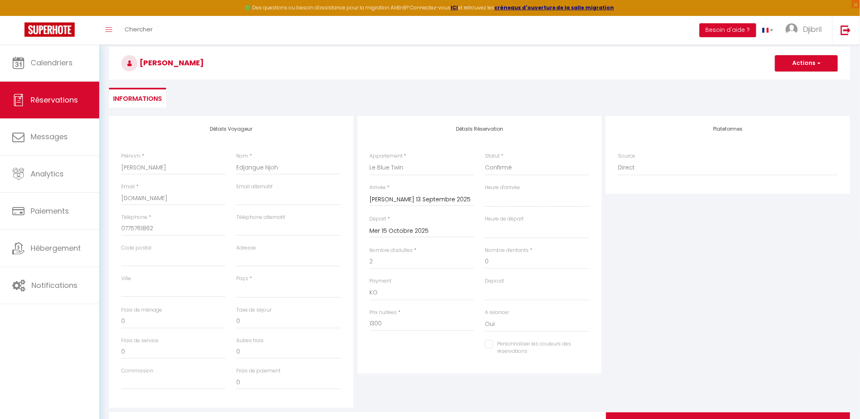
scroll to position [115, 0]
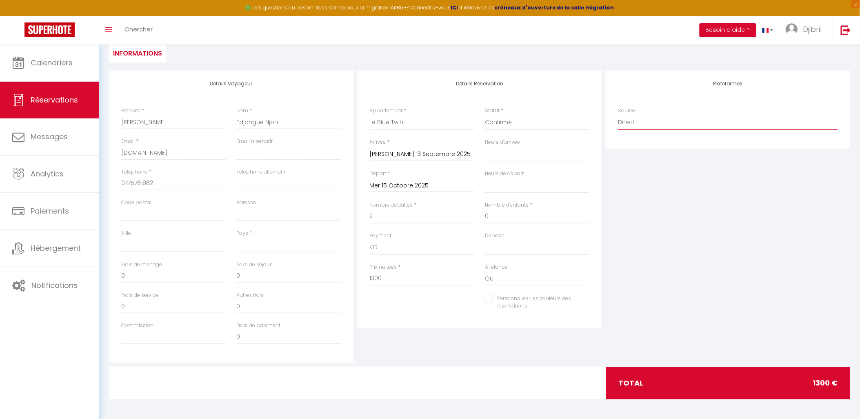
click at [657, 124] on select "Direct [DOMAIN_NAME] [DOMAIN_NAME] Chalet montagne Expedia Gite de [GEOGRAPHIC_…" at bounding box center [728, 123] width 220 height 16
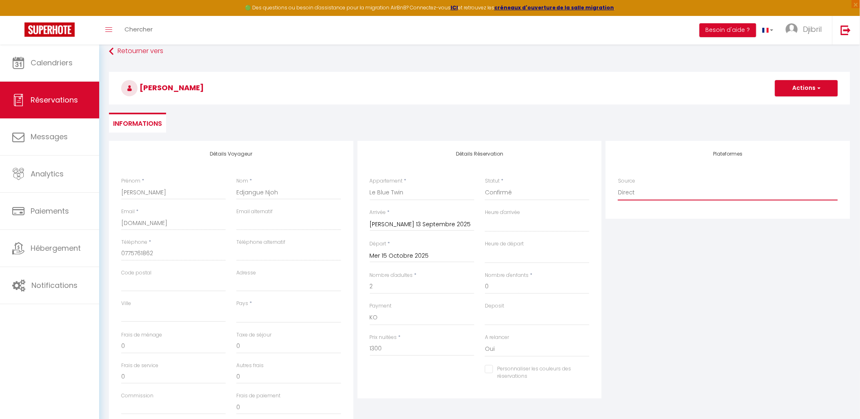
scroll to position [45, 0]
click at [303, 320] on select "[GEOGRAPHIC_DATA] [GEOGRAPHIC_DATA] [GEOGRAPHIC_DATA] [GEOGRAPHIC_DATA] [GEOGRA…" at bounding box center [288, 315] width 104 height 16
click at [236, 307] on select "[GEOGRAPHIC_DATA] [GEOGRAPHIC_DATA] [GEOGRAPHIC_DATA] [GEOGRAPHIC_DATA] [GEOGRA…" at bounding box center [288, 315] width 104 height 16
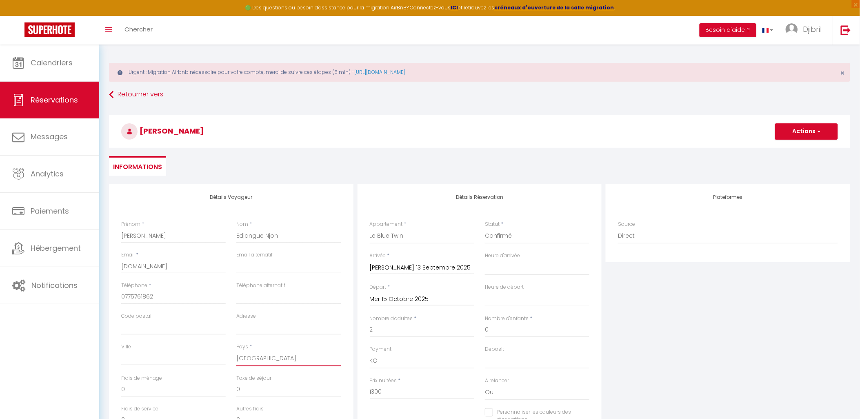
scroll to position [0, 0]
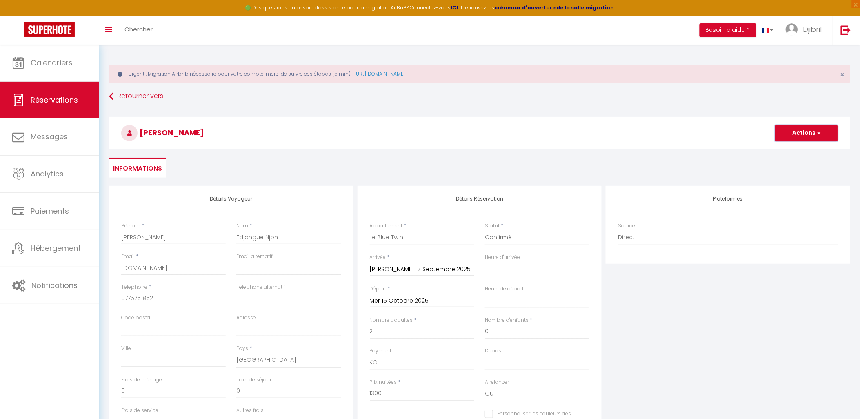
click at [786, 131] on button "Actions" at bounding box center [806, 133] width 63 height 16
click at [777, 149] on link "Enregistrer" at bounding box center [798, 151] width 64 height 11
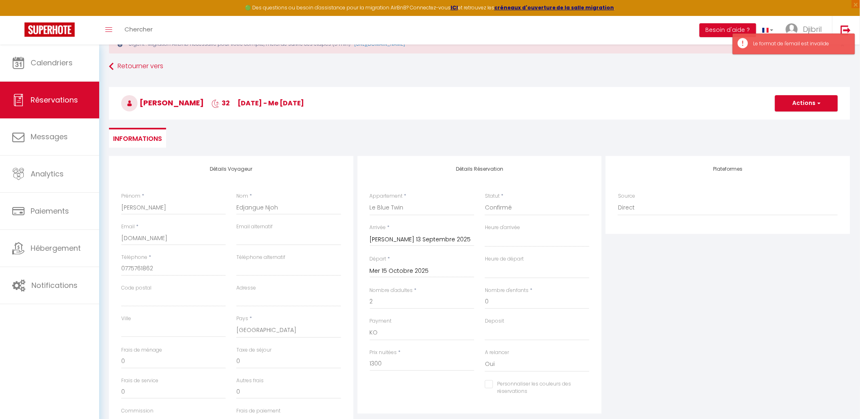
scroll to position [91, 0]
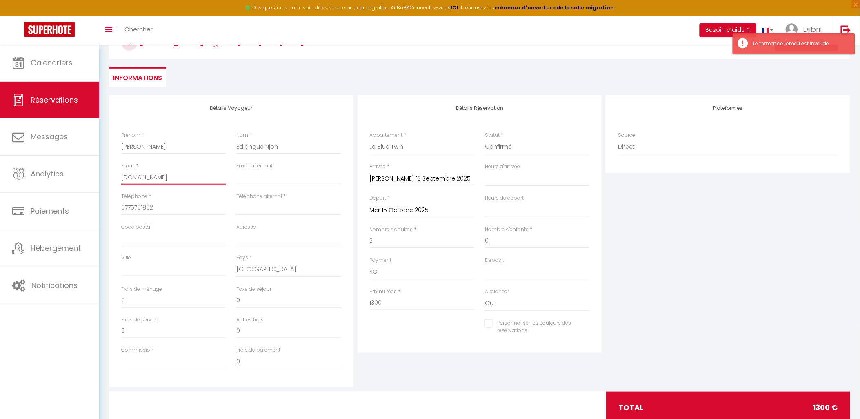
click at [172, 175] on input "[DOMAIN_NAME]" at bounding box center [173, 177] width 104 height 15
click at [153, 180] on input "[DOMAIN_NAME]" at bounding box center [173, 177] width 104 height 15
click at [120, 181] on div "Email * [DOMAIN_NAME]" at bounding box center [173, 177] width 115 height 31
click at [124, 176] on input "[DOMAIN_NAME]" at bounding box center [173, 177] width 104 height 15
click at [190, 179] on input "[DOMAIN_NAME]" at bounding box center [173, 177] width 104 height 15
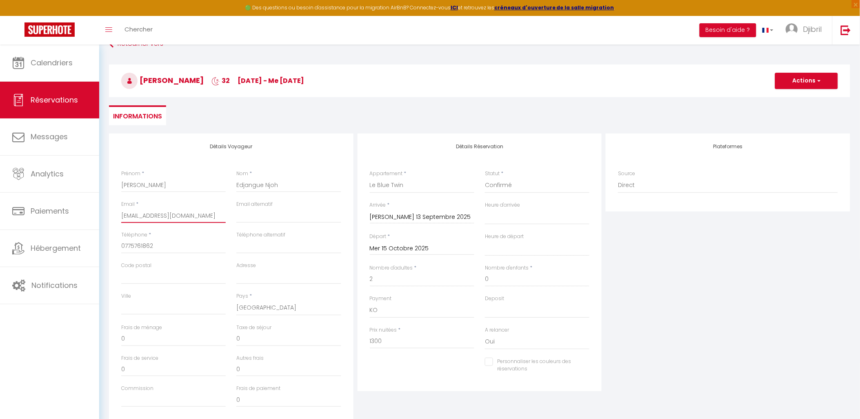
scroll to position [0, 0]
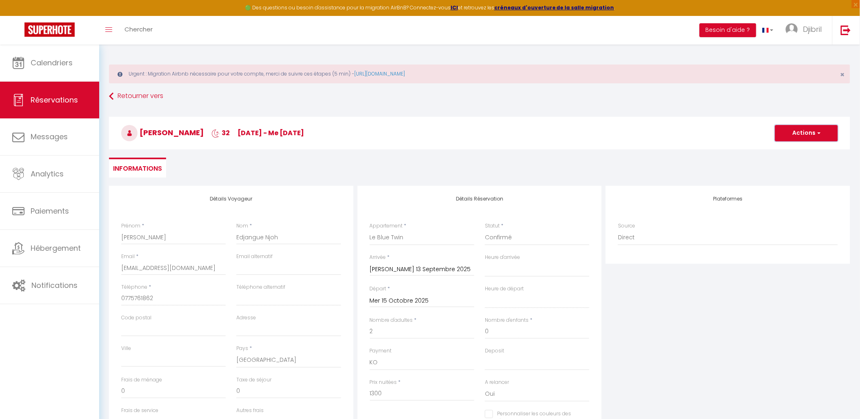
click at [825, 125] on button "Actions" at bounding box center [806, 133] width 63 height 16
click at [811, 148] on link "Enregistrer" at bounding box center [798, 151] width 64 height 11
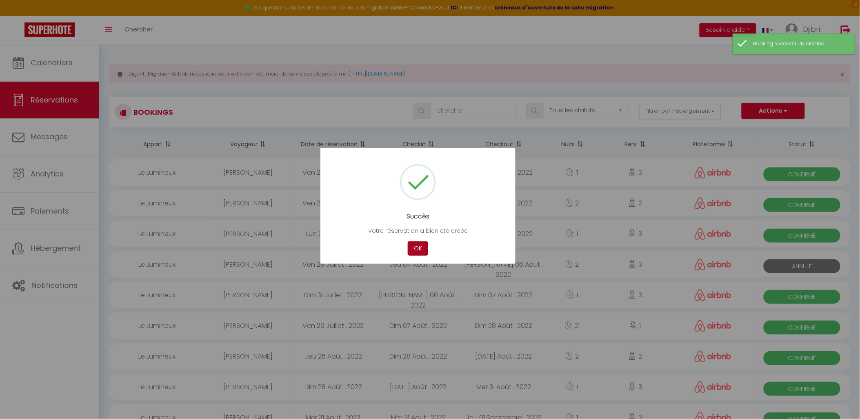
click at [409, 251] on button "OK" at bounding box center [418, 248] width 20 height 14
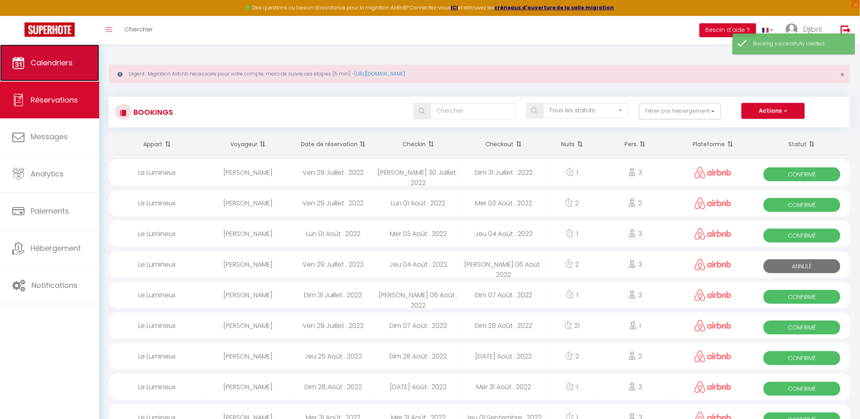
click at [75, 66] on link "Calendriers" at bounding box center [49, 62] width 99 height 37
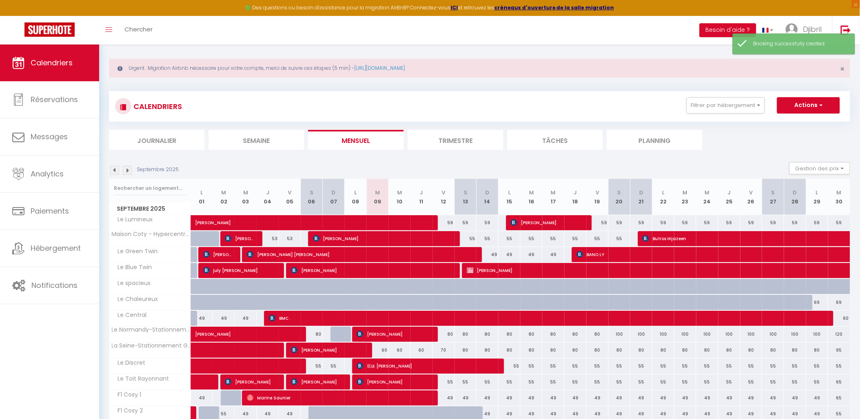
scroll to position [44, 0]
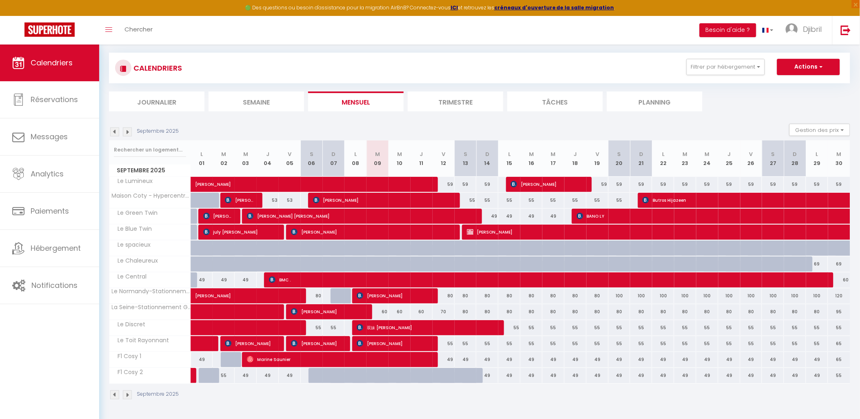
click at [118, 390] on img at bounding box center [114, 394] width 9 height 9
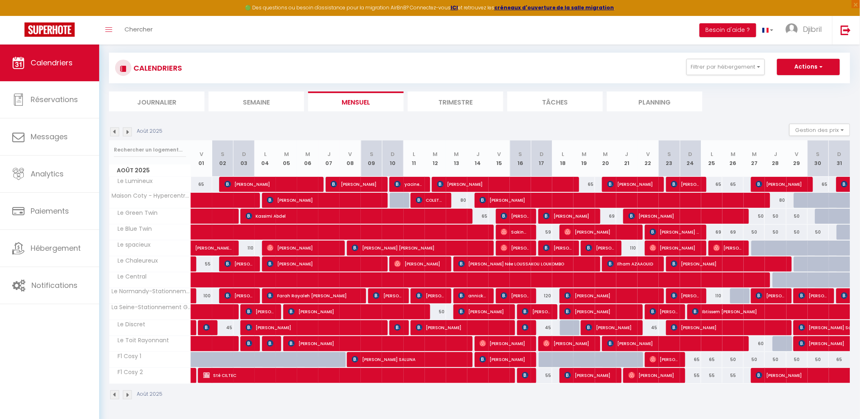
click at [129, 395] on img at bounding box center [127, 394] width 9 height 9
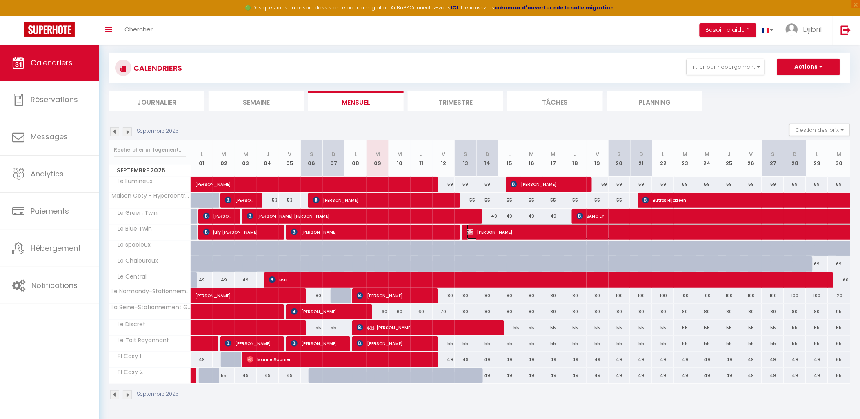
click at [487, 235] on span "[PERSON_NAME]" at bounding box center [767, 232] width 601 height 16
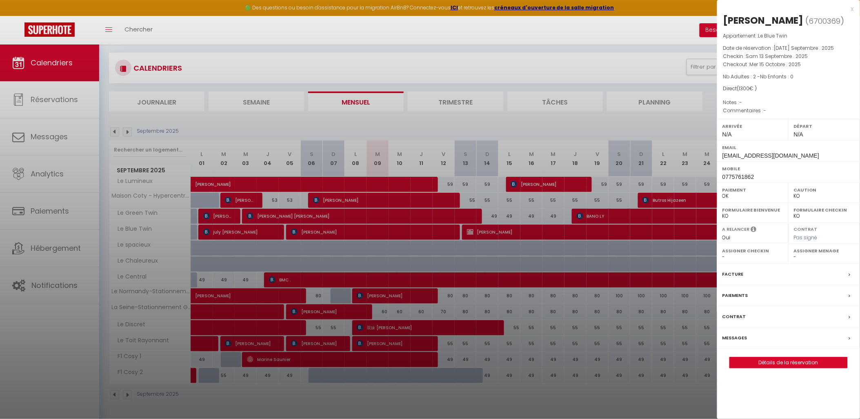
click at [671, 341] on div at bounding box center [430, 209] width 860 height 419
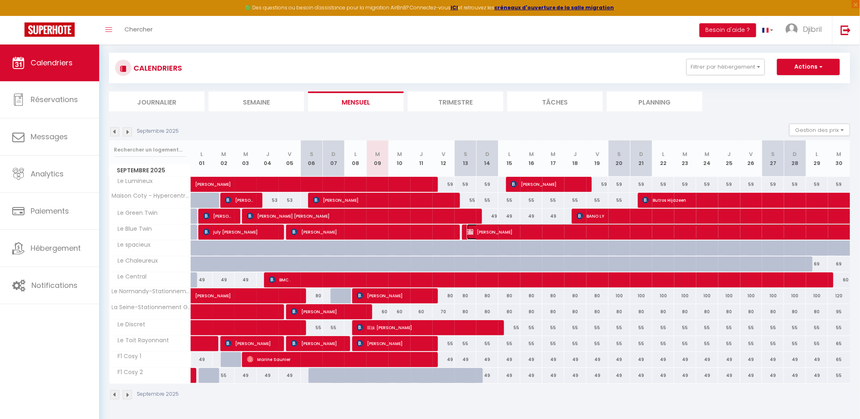
click at [575, 229] on span "[PERSON_NAME]" at bounding box center [767, 232] width 601 height 16
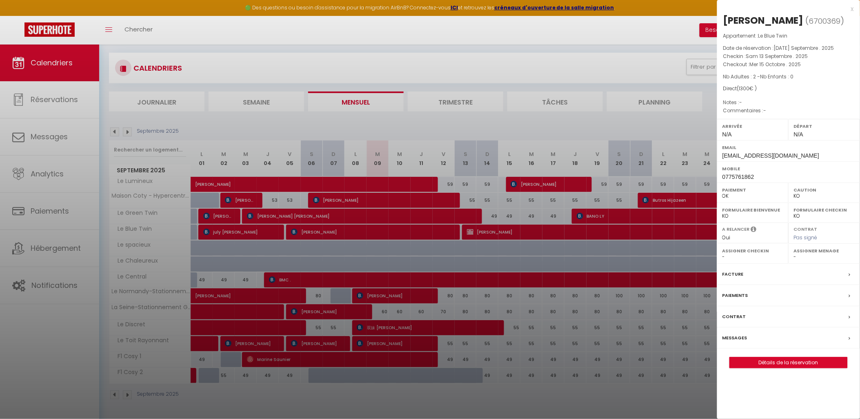
click at [634, 231] on div at bounding box center [430, 209] width 860 height 419
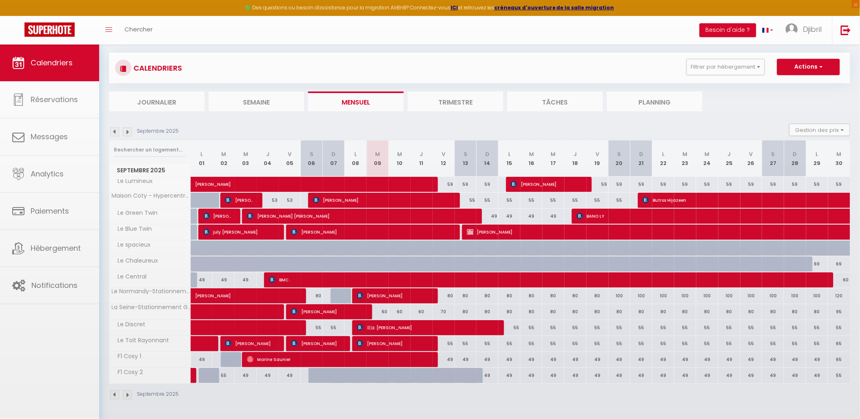
click at [634, 231] on body "🟢 Des questions ou besoin d'assistance pour la migration AirBnB? Connectez-vous…" at bounding box center [430, 209] width 860 height 419
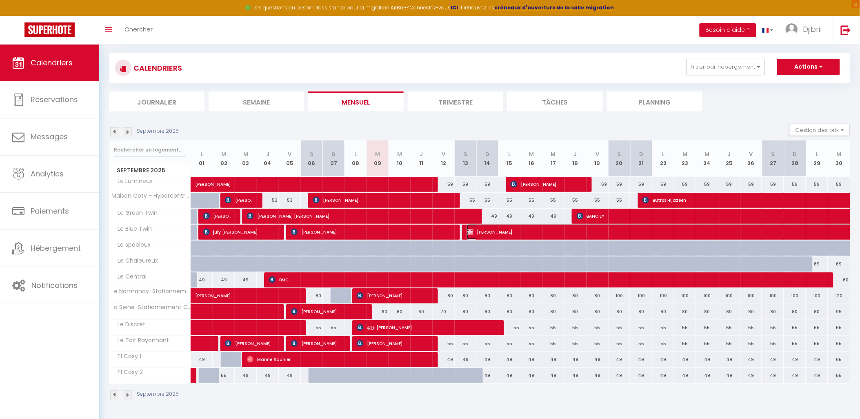
click at [634, 231] on span "[PERSON_NAME]" at bounding box center [767, 232] width 601 height 16
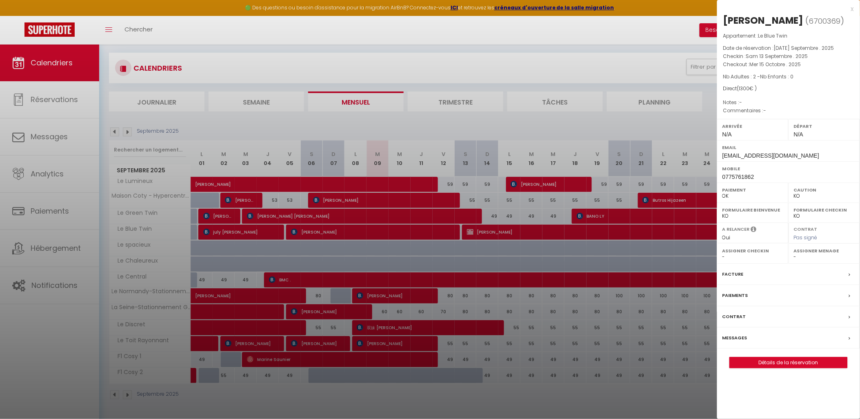
click at [634, 231] on div at bounding box center [430, 209] width 860 height 419
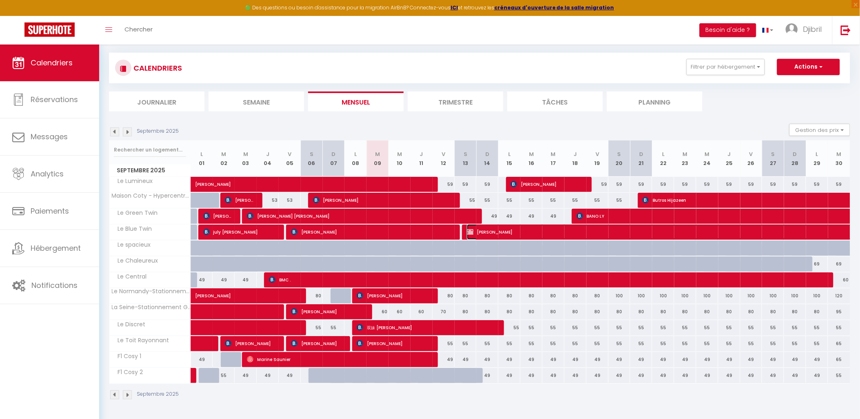
click at [634, 231] on span "[PERSON_NAME]" at bounding box center [767, 232] width 601 height 16
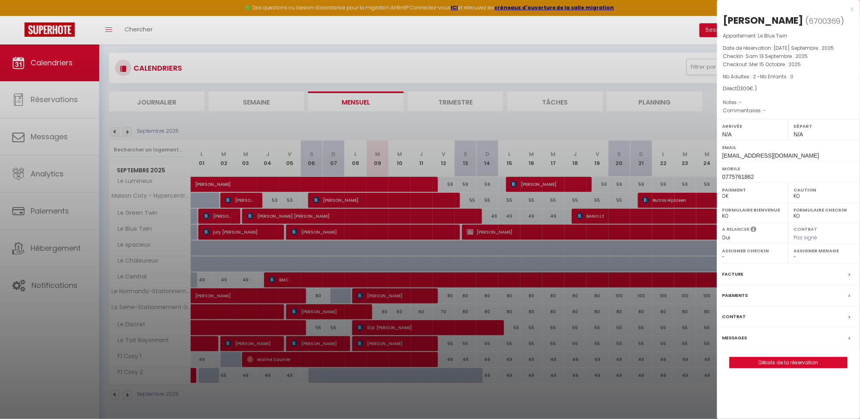
click at [761, 349] on div "Messages" at bounding box center [788, 337] width 143 height 21
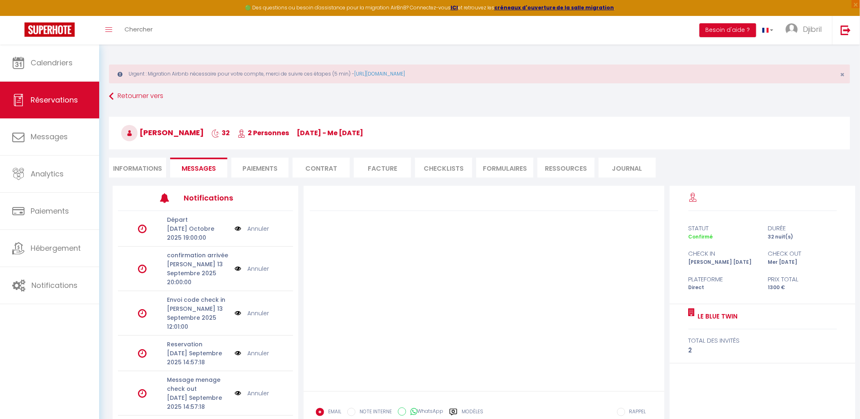
click at [336, 164] on li "Contrat" at bounding box center [321, 168] width 57 height 20
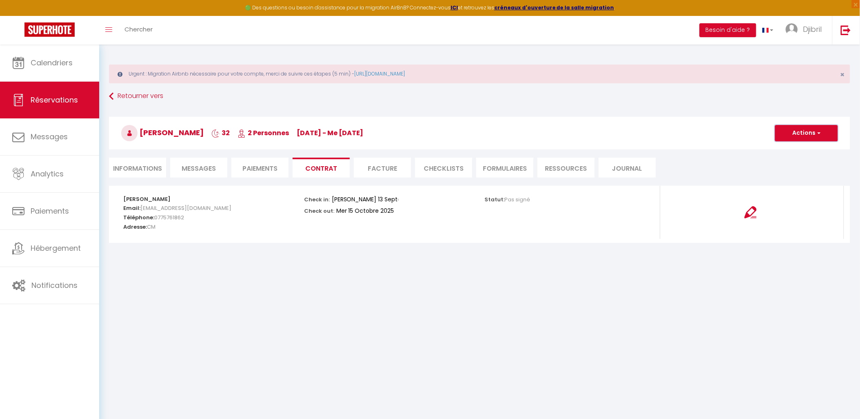
click at [794, 134] on button "Actions" at bounding box center [806, 133] width 63 height 16
click at [791, 160] on link "Envoyer le contrat" at bounding box center [800, 161] width 69 height 11
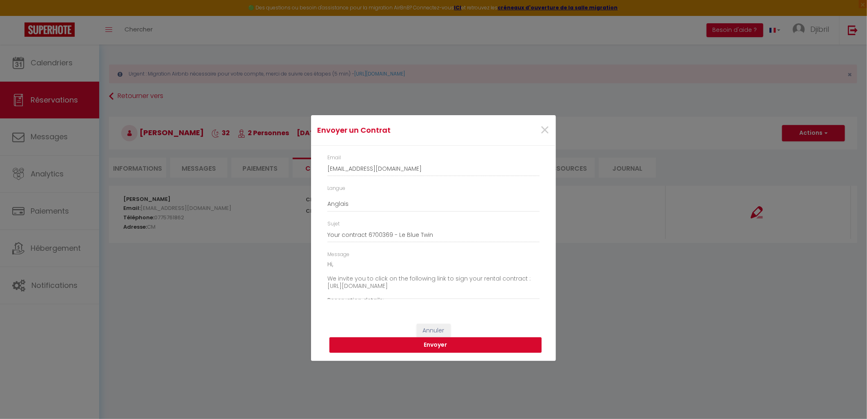
click at [427, 341] on button "Envoyer" at bounding box center [435, 345] width 212 height 16
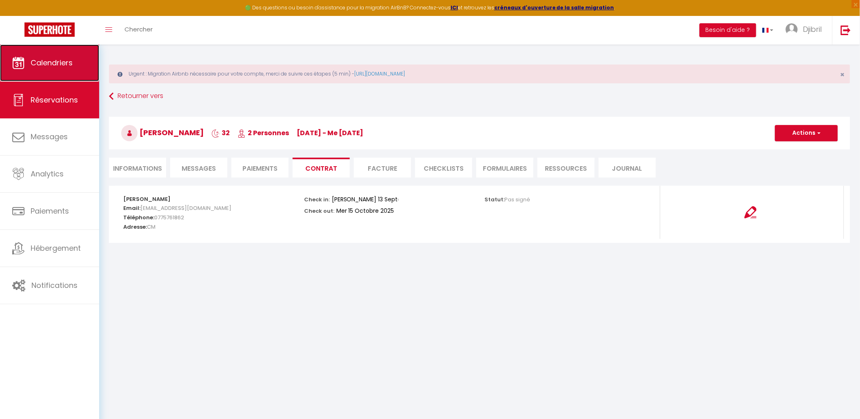
click at [56, 73] on link "Calendriers" at bounding box center [49, 62] width 99 height 37
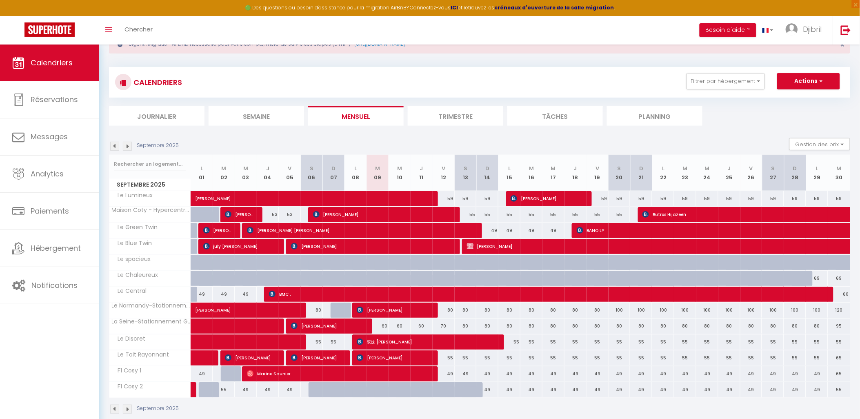
scroll to position [44, 0]
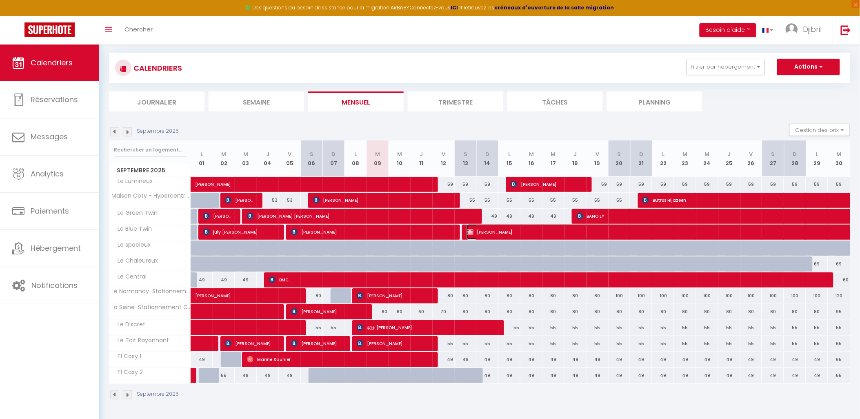
click at [516, 235] on span "[PERSON_NAME]" at bounding box center [767, 232] width 601 height 16
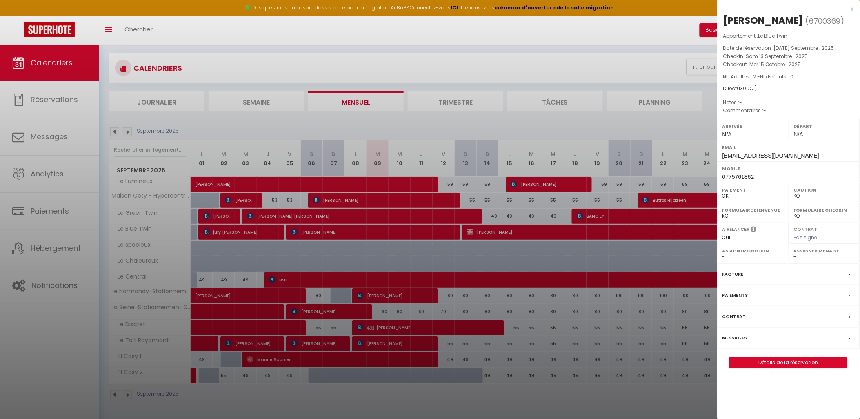
click at [533, 304] on div at bounding box center [430, 209] width 860 height 419
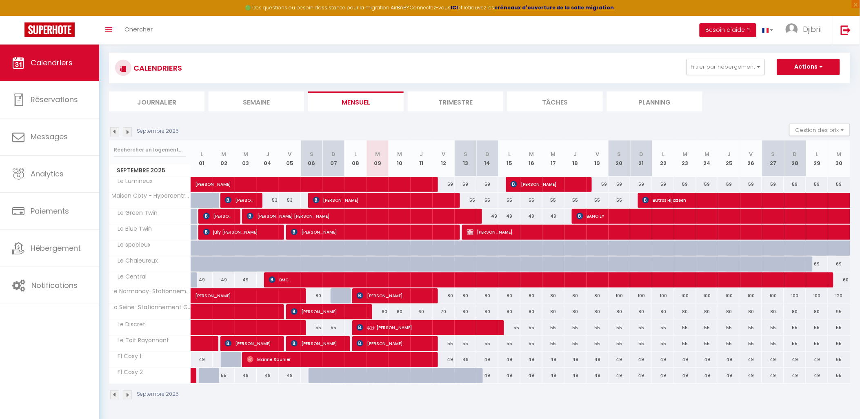
click at [123, 395] on img at bounding box center [127, 394] width 9 height 9
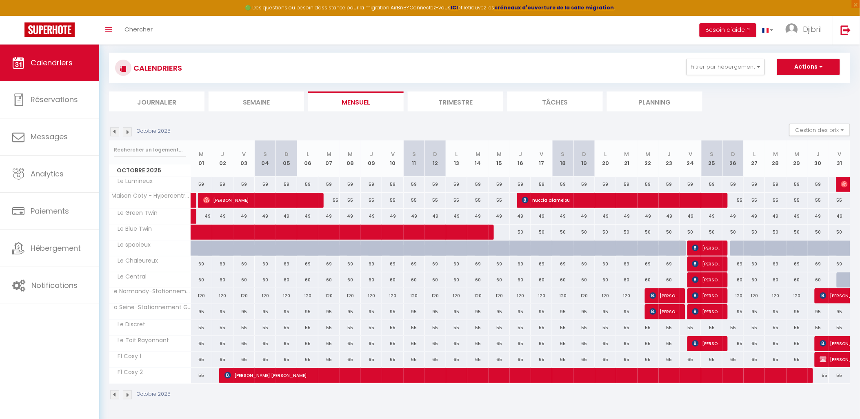
click at [116, 395] on img at bounding box center [114, 394] width 9 height 9
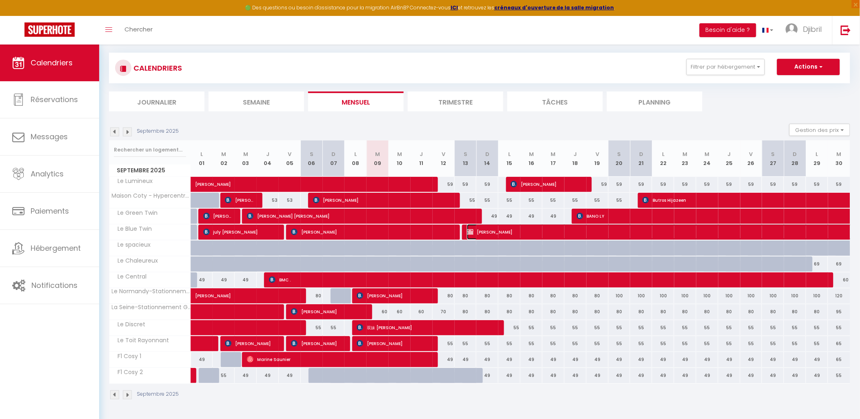
click at [495, 233] on span "[PERSON_NAME]" at bounding box center [767, 232] width 601 height 16
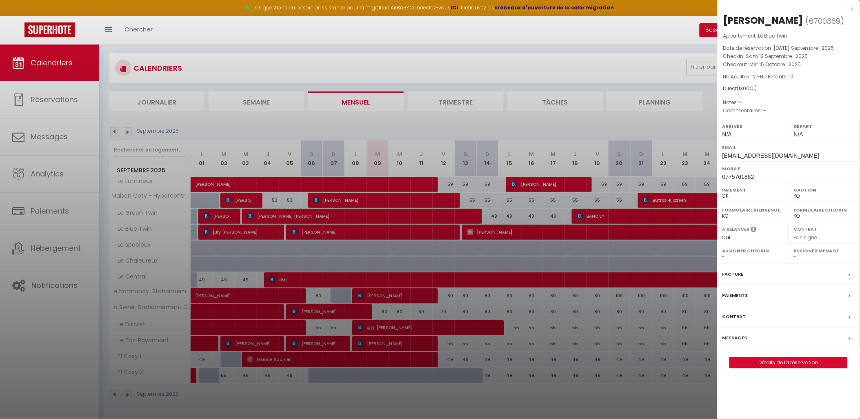
click at [754, 349] on div "Messages" at bounding box center [788, 337] width 143 height 21
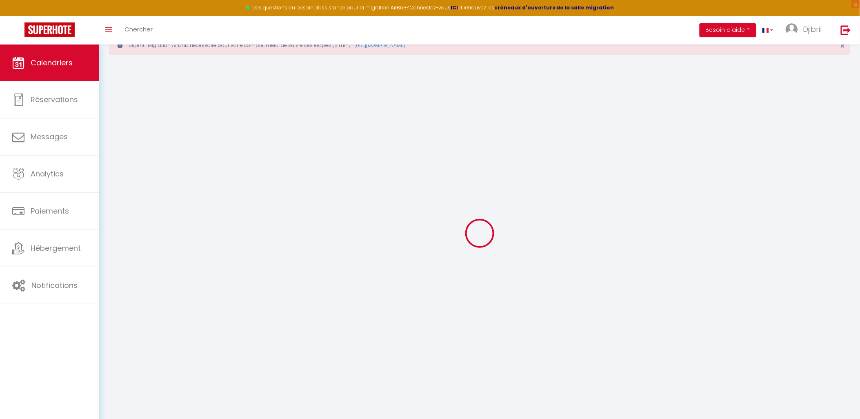
scroll to position [44, 0]
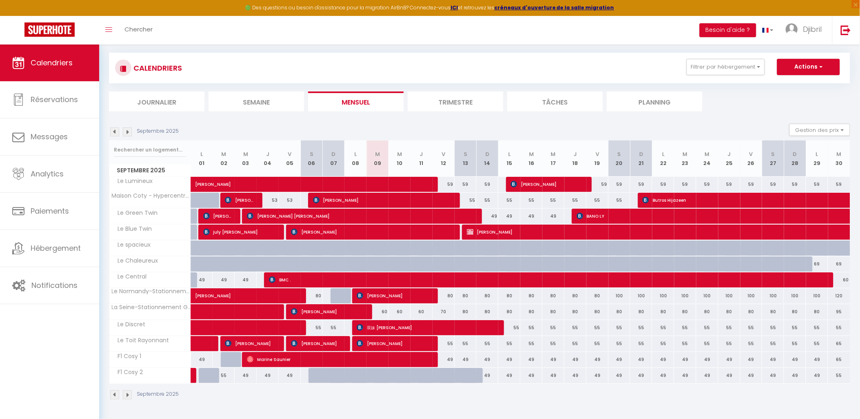
click at [128, 397] on img at bounding box center [127, 394] width 9 height 9
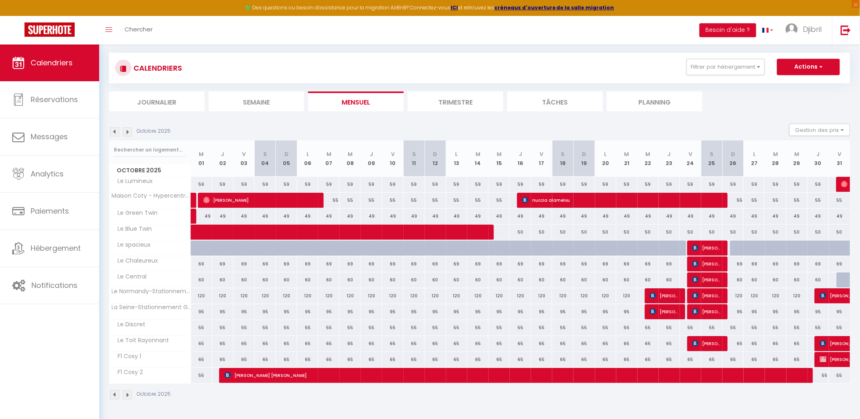
click at [111, 394] on img at bounding box center [114, 394] width 9 height 9
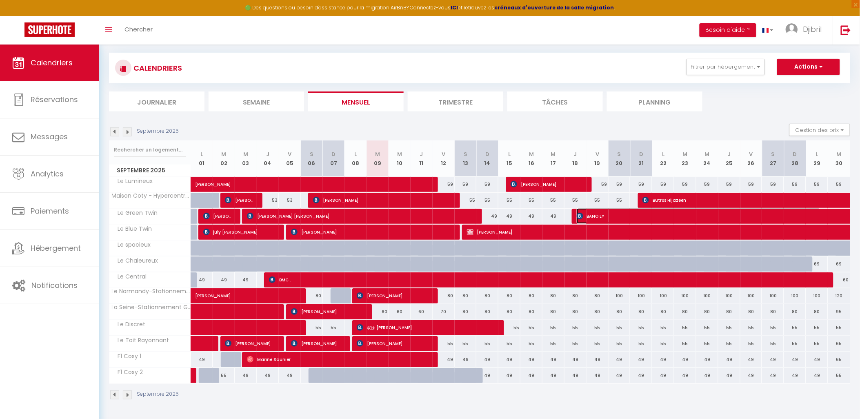
click at [606, 211] on span "BANO LY" at bounding box center [699, 216] width 244 height 16
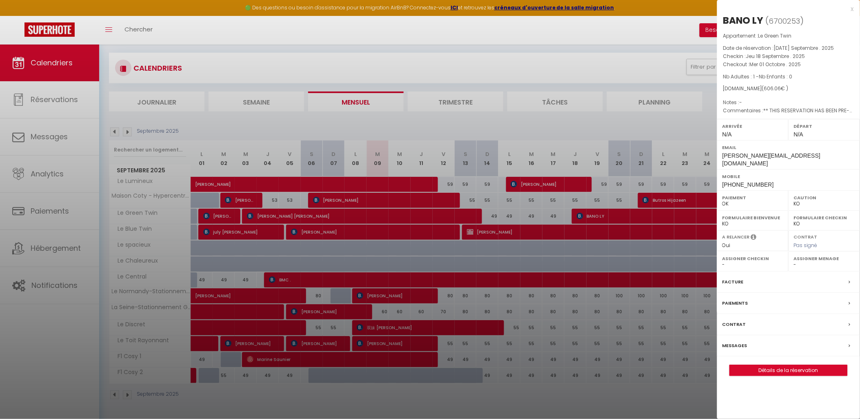
click at [589, 290] on div at bounding box center [430, 209] width 860 height 419
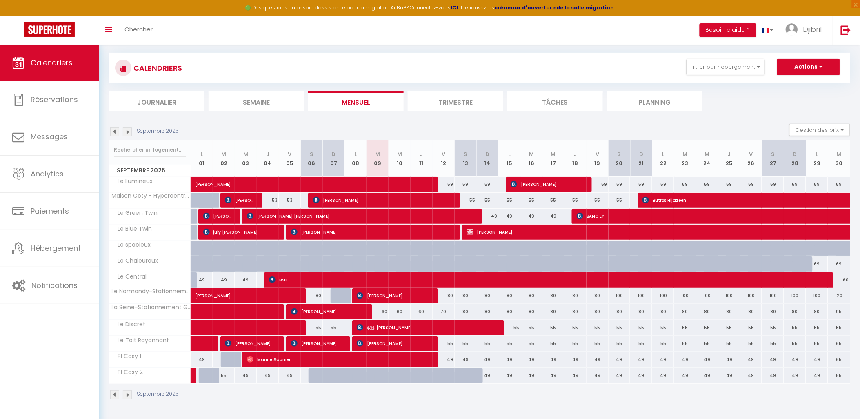
click at [128, 395] on img at bounding box center [127, 394] width 9 height 9
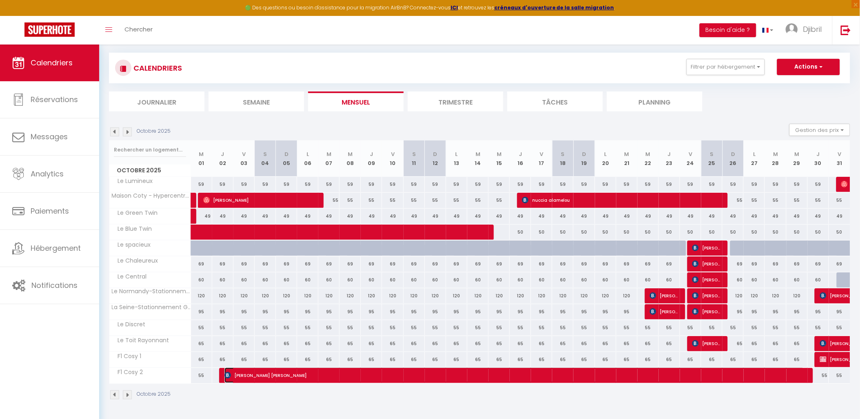
click at [262, 375] on span "[PERSON_NAME] [PERSON_NAME]" at bounding box center [514, 375] width 580 height 16
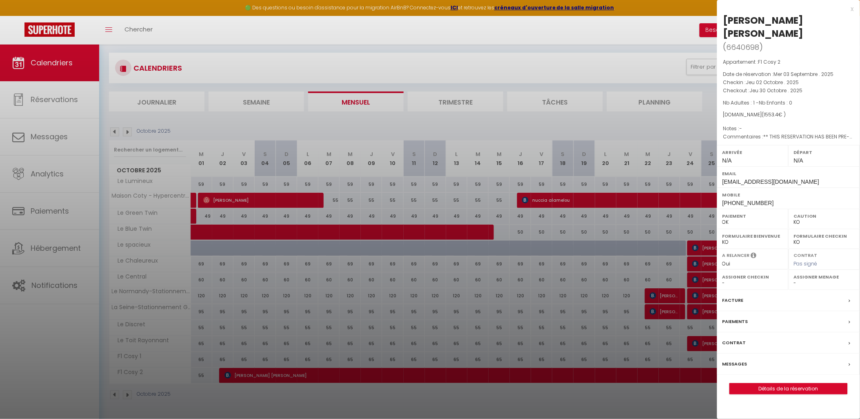
click at [272, 229] on div at bounding box center [430, 209] width 860 height 419
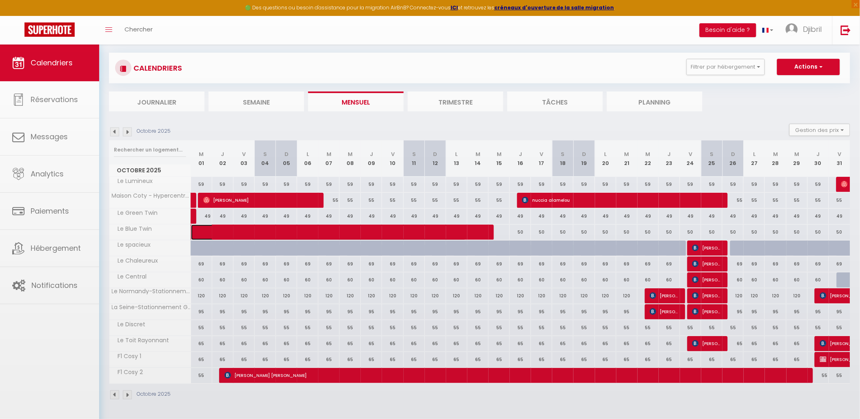
click at [272, 229] on span at bounding box center [334, 232] width 263 height 16
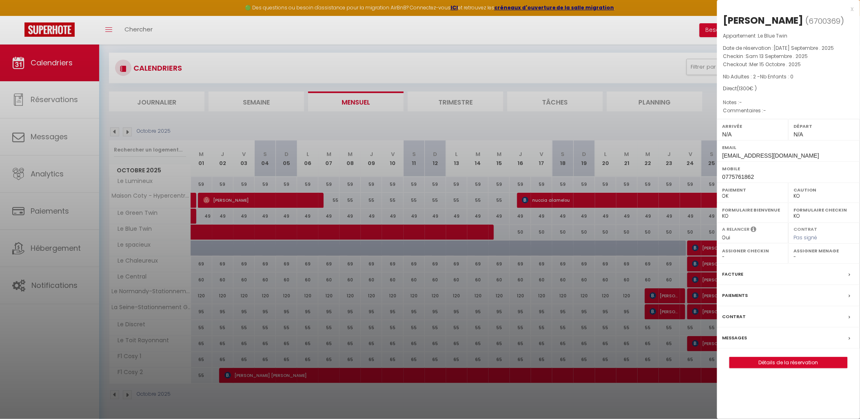
click at [268, 278] on div at bounding box center [430, 209] width 860 height 419
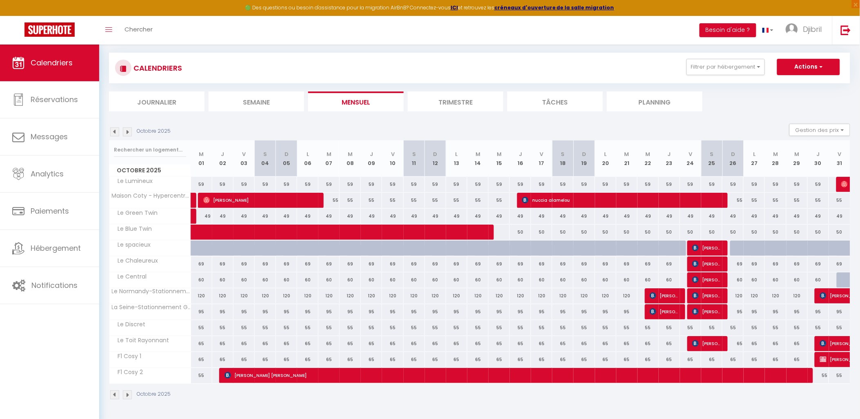
click at [115, 393] on img at bounding box center [114, 394] width 9 height 9
